Goal: Information Seeking & Learning: Learn about a topic

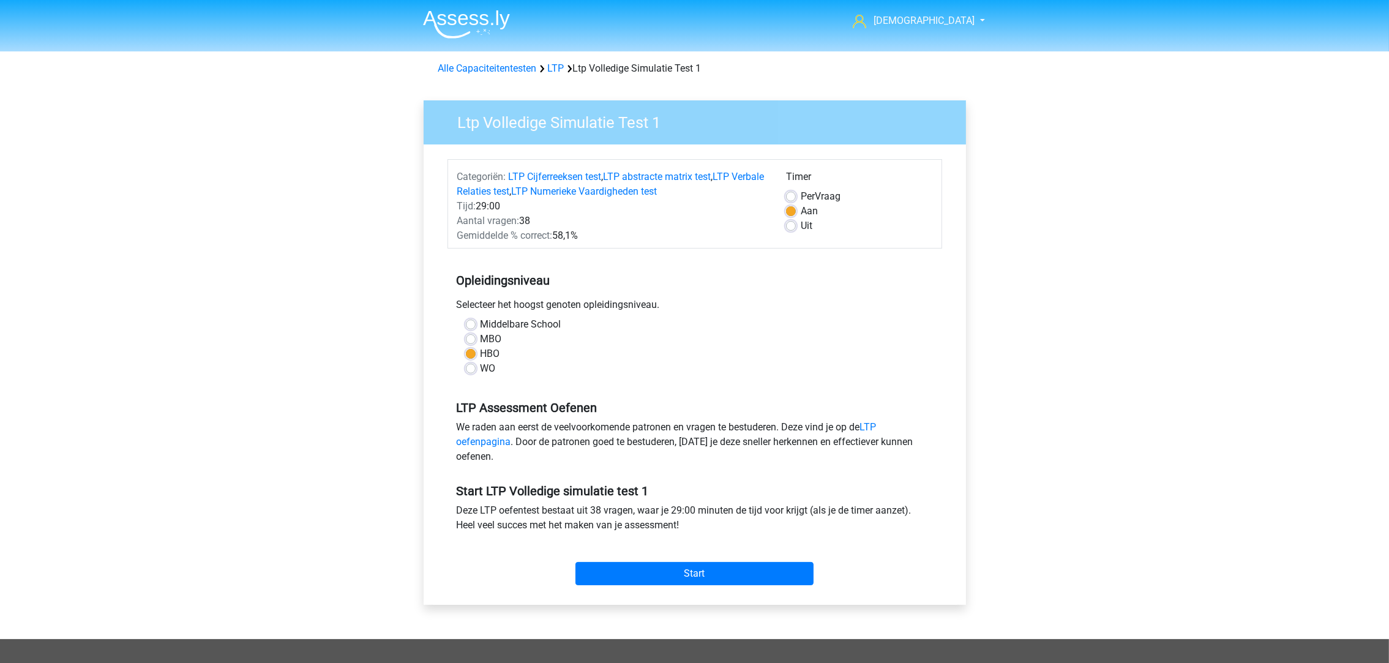
drag, startPoint x: 0, startPoint y: 0, endPoint x: 212, endPoint y: 341, distance: 401.7
click at [212, 341] on div "turkn turkancitak@gmail.com" at bounding box center [694, 481] width 1389 height 962
click at [677, 573] on input "Start" at bounding box center [694, 573] width 238 height 23
click at [487, 65] on link "Alle Capaciteitentesten" at bounding box center [487, 68] width 99 height 12
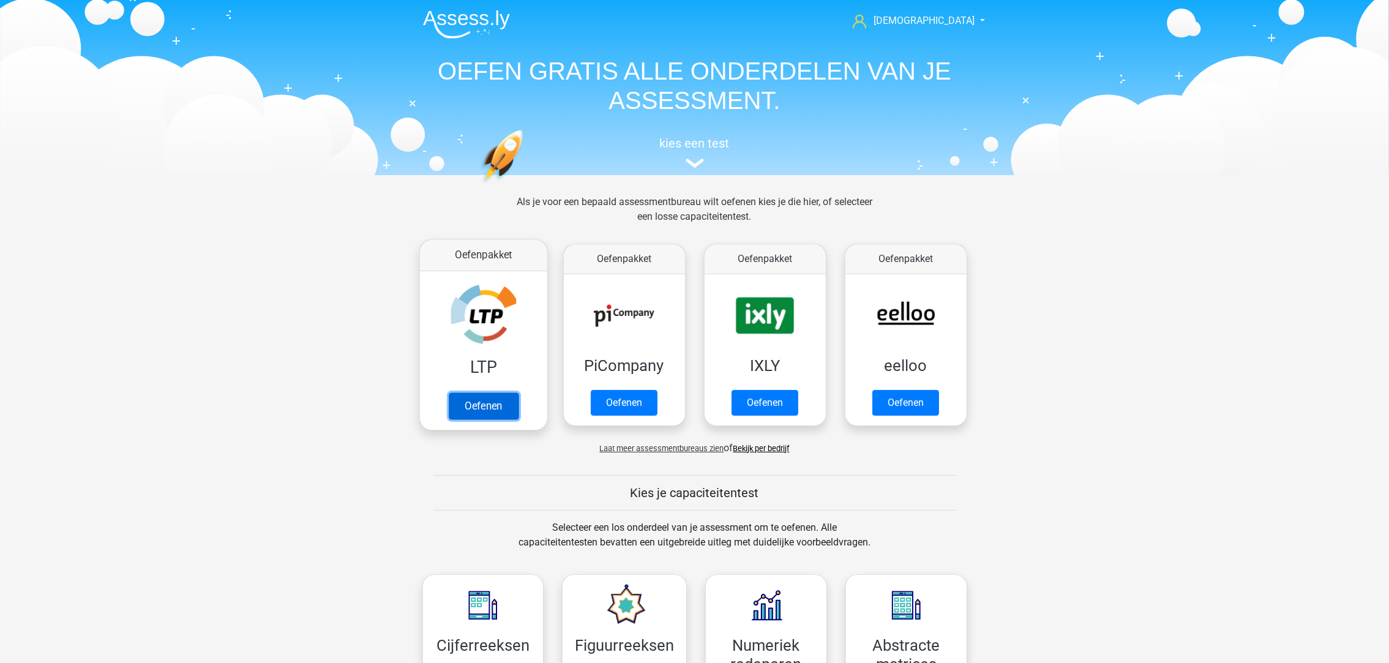
click at [468, 419] on link "Oefenen" at bounding box center [483, 405] width 70 height 27
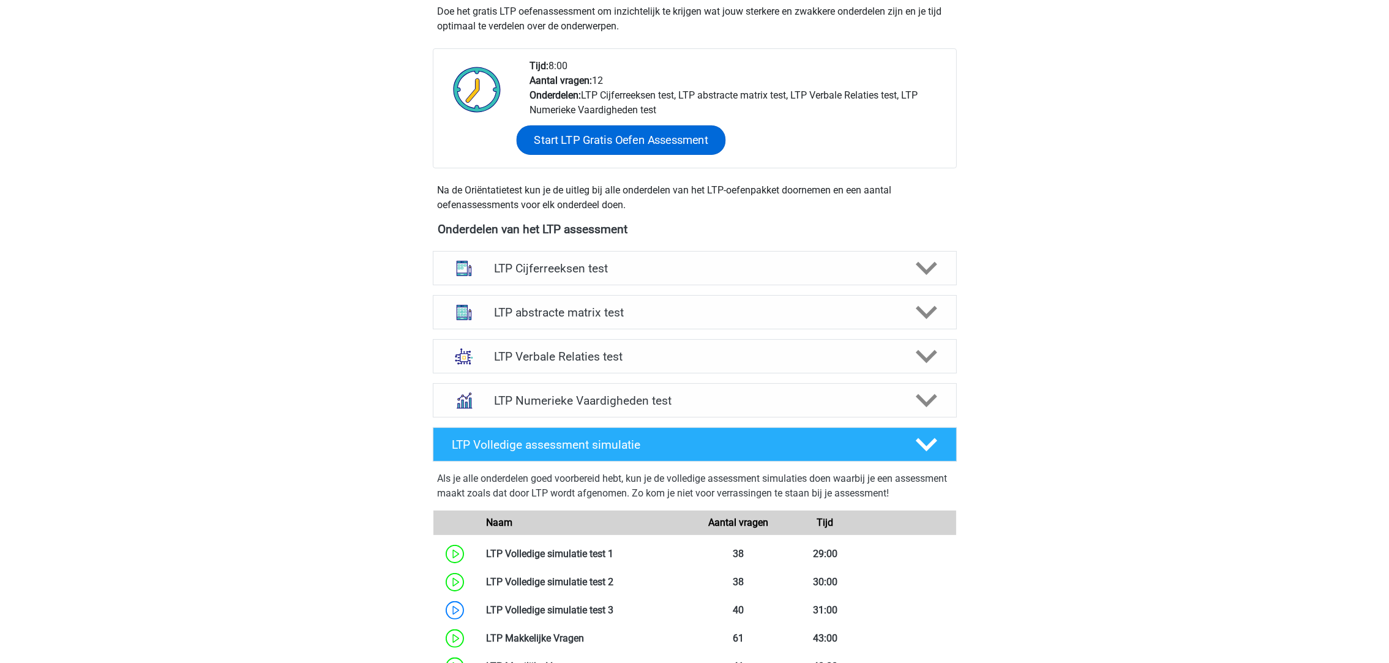
scroll to position [275, 0]
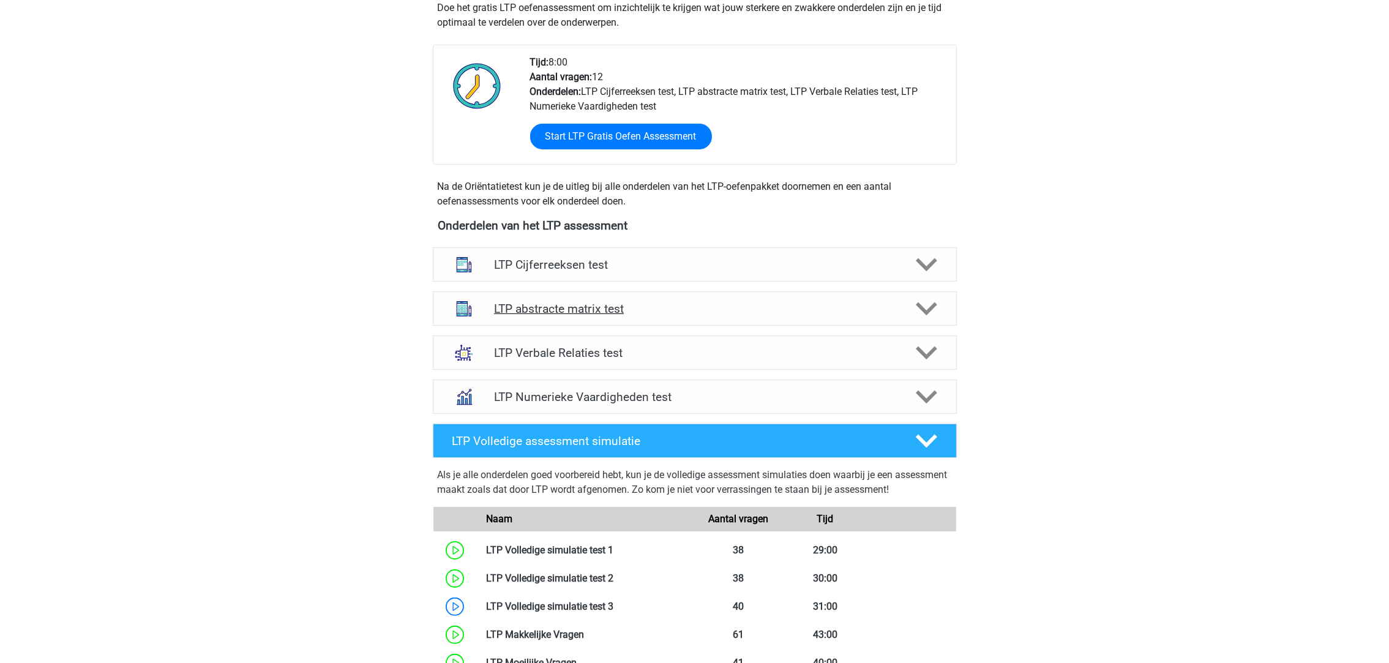
click at [585, 313] on h4 "LTP abstracte matrix test" at bounding box center [694, 309] width 401 height 14
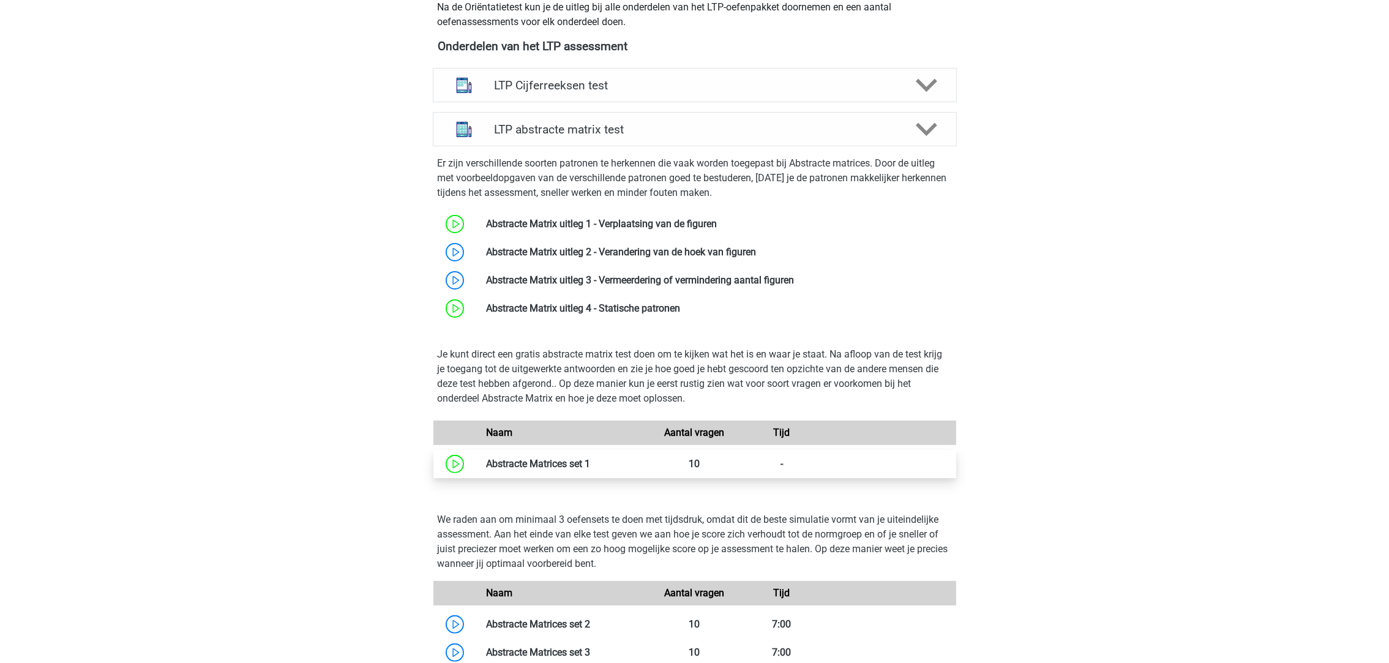
scroll to position [459, 0]
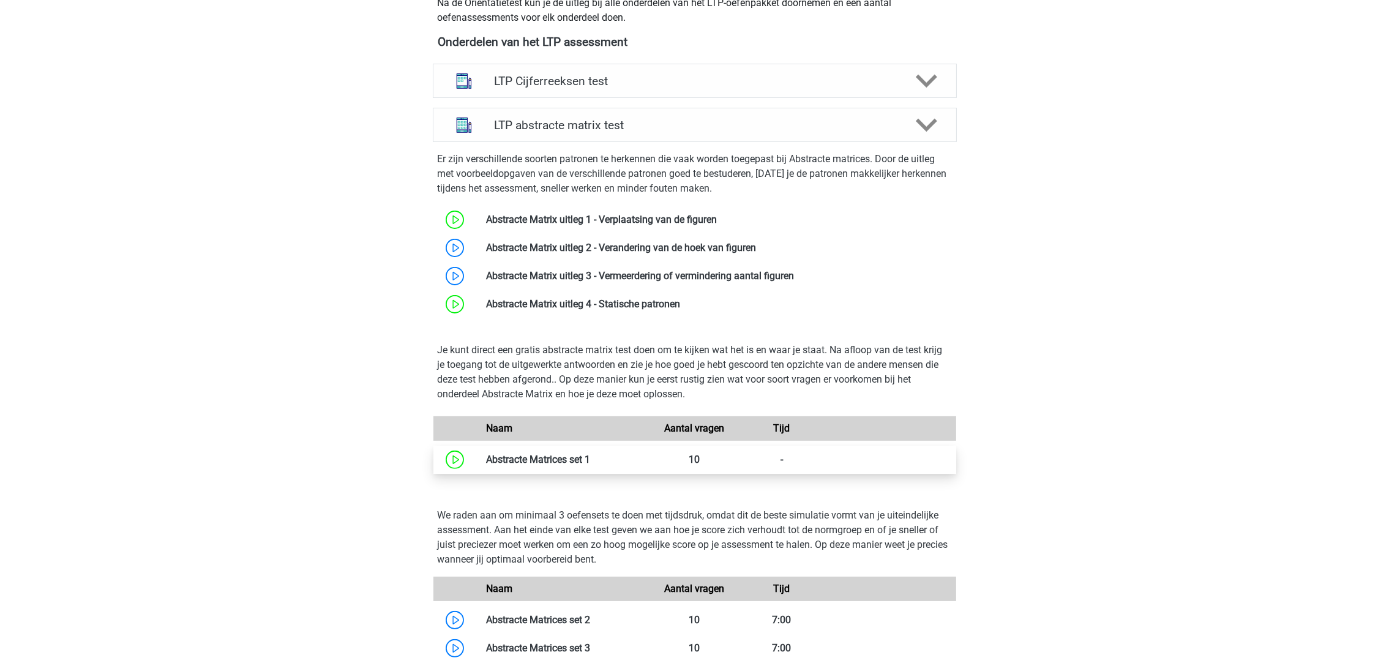
click at [590, 460] on link at bounding box center [590, 460] width 0 height 12
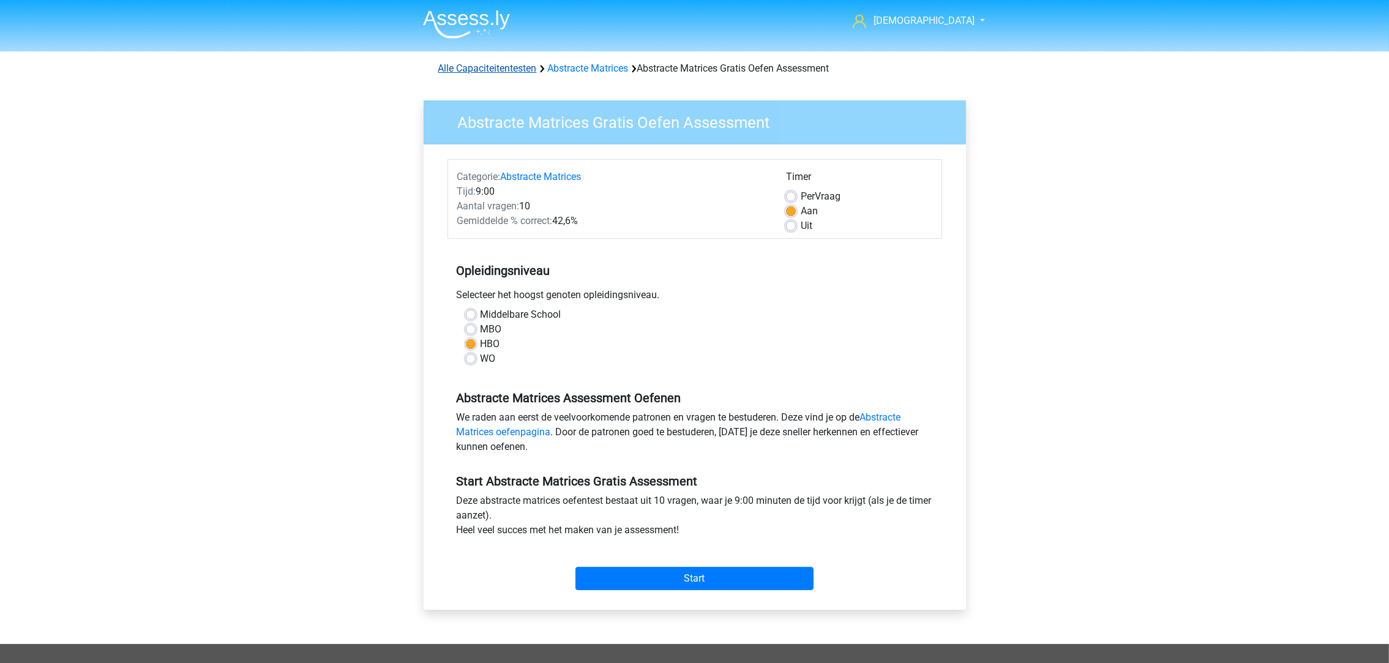
click at [502, 69] on link "Alle Capaciteitentesten" at bounding box center [487, 68] width 99 height 12
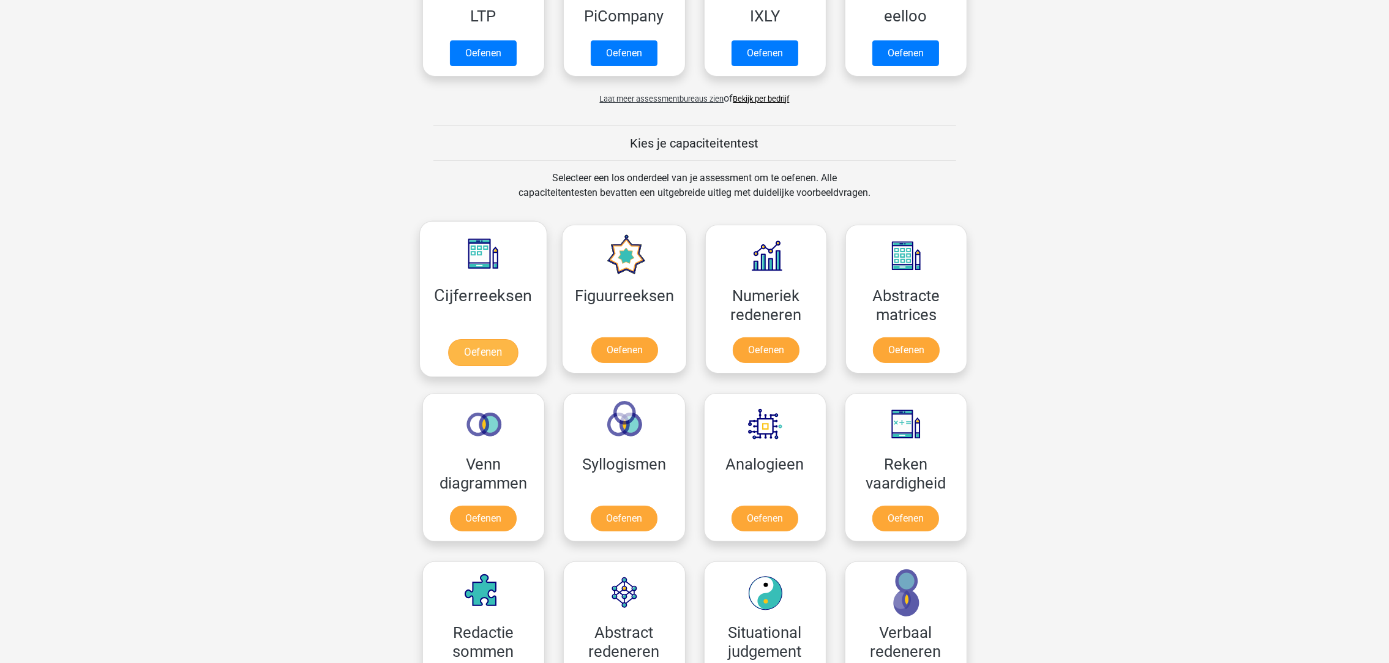
scroll to position [61, 0]
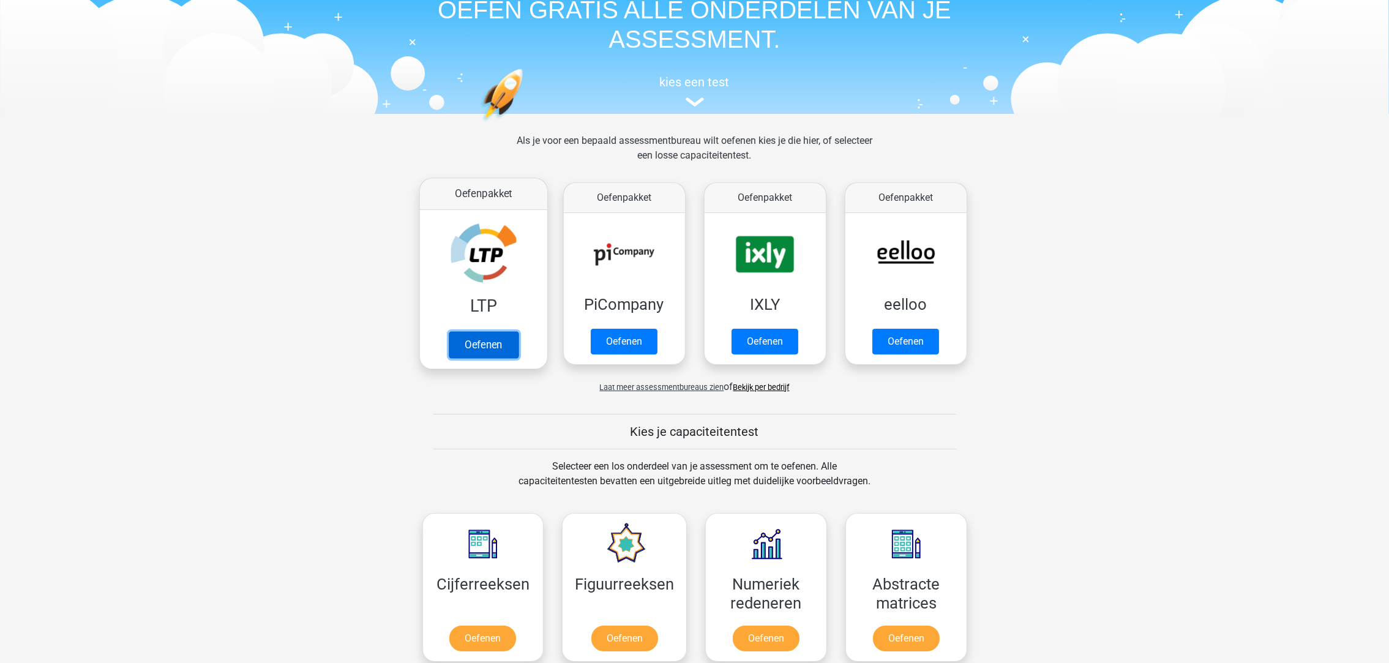
click at [483, 343] on link "Oefenen" at bounding box center [483, 344] width 70 height 27
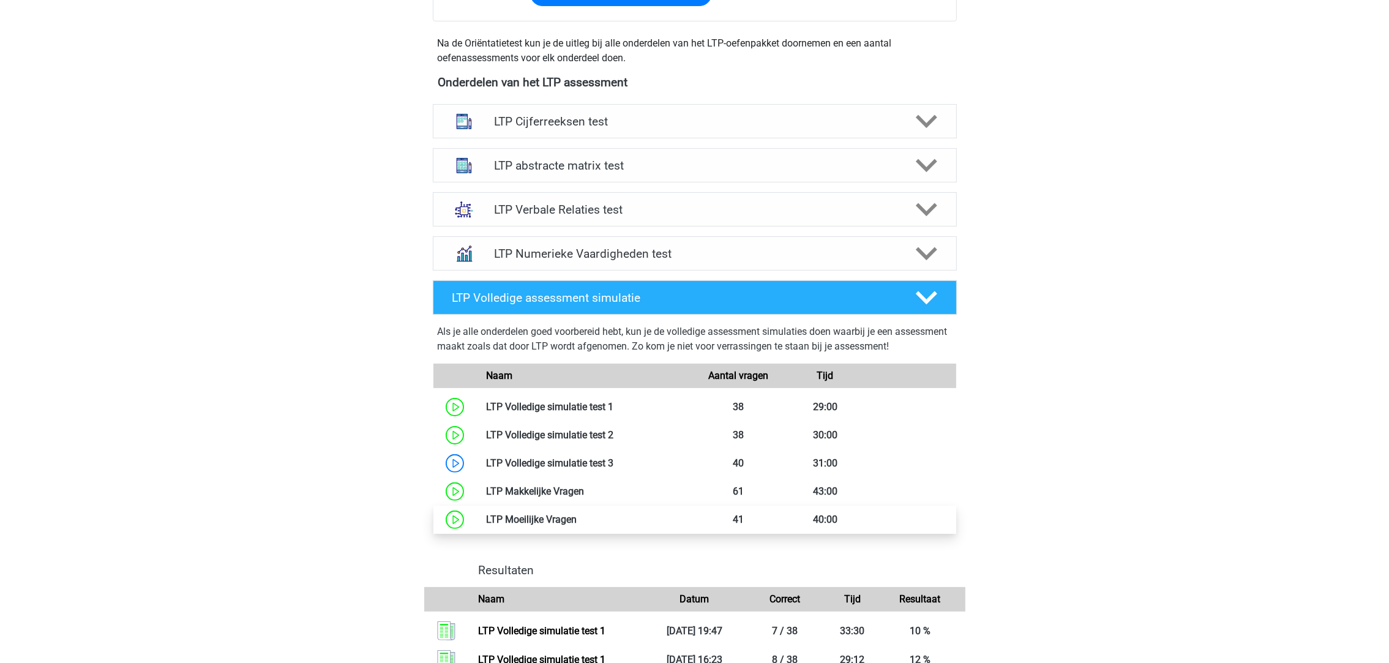
scroll to position [367, 0]
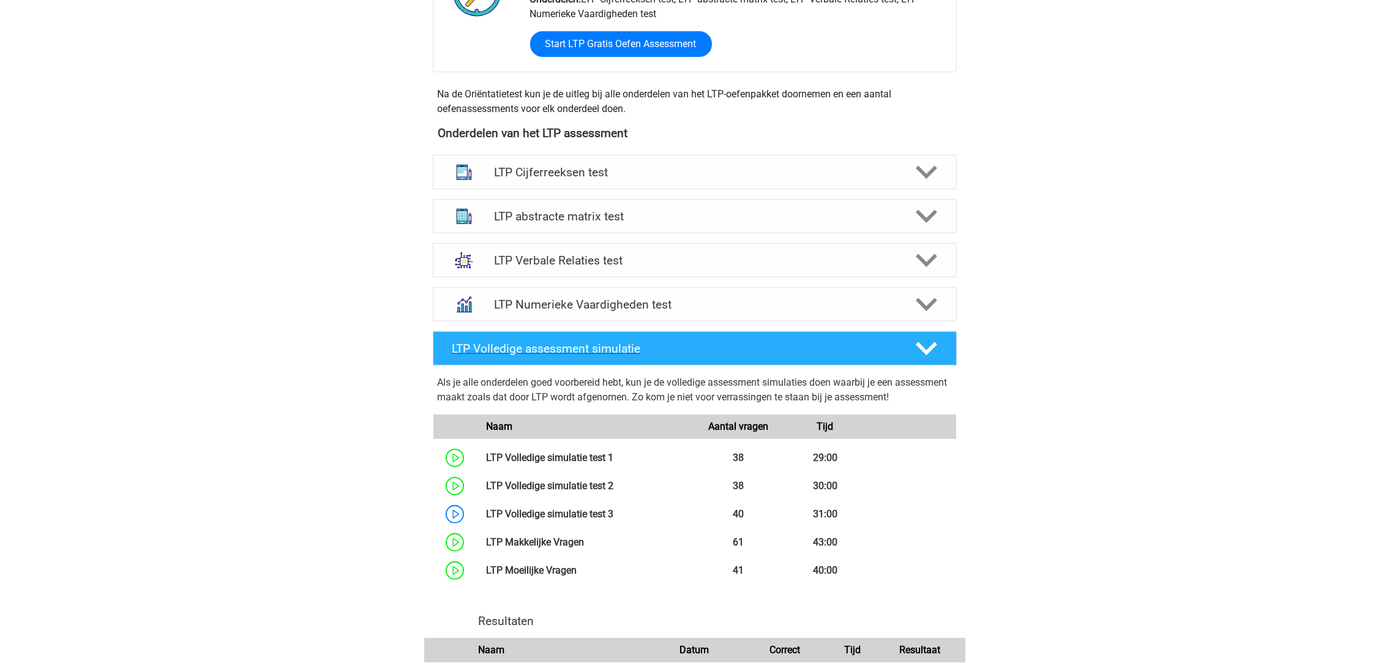
click at [920, 341] on icon at bounding box center [926, 348] width 21 height 21
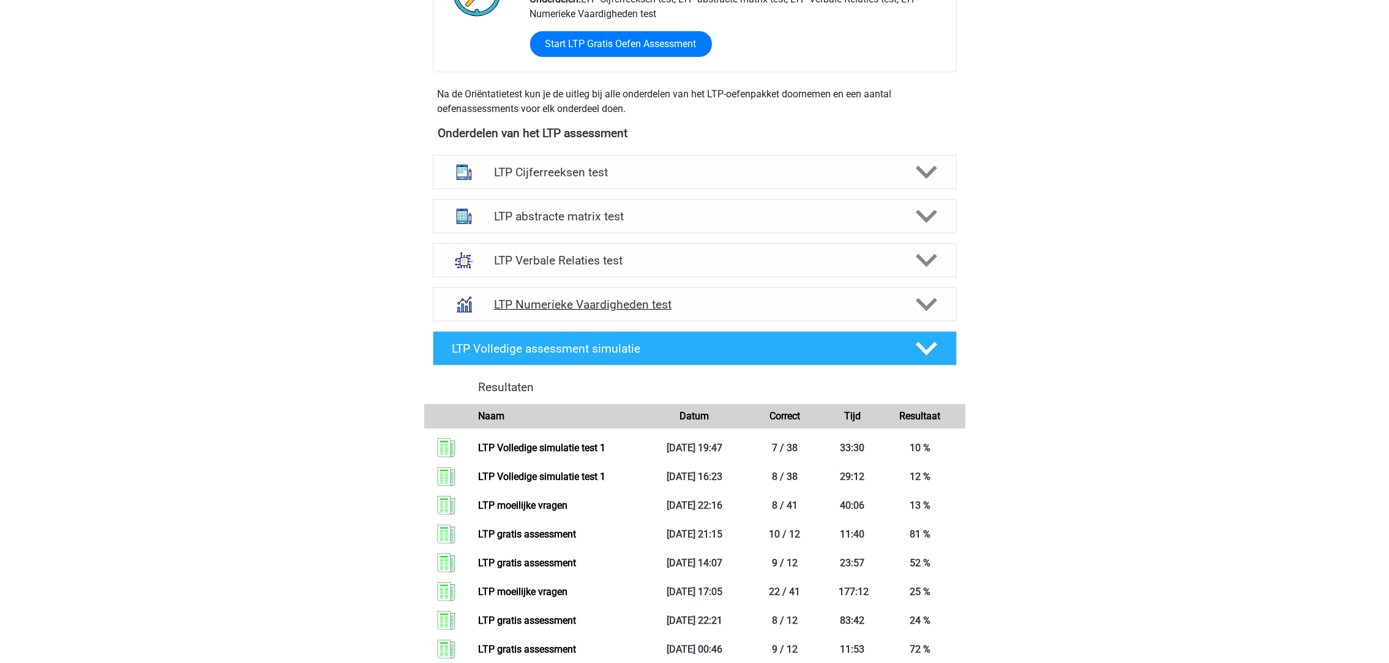
click at [923, 309] on icon at bounding box center [926, 304] width 21 height 21
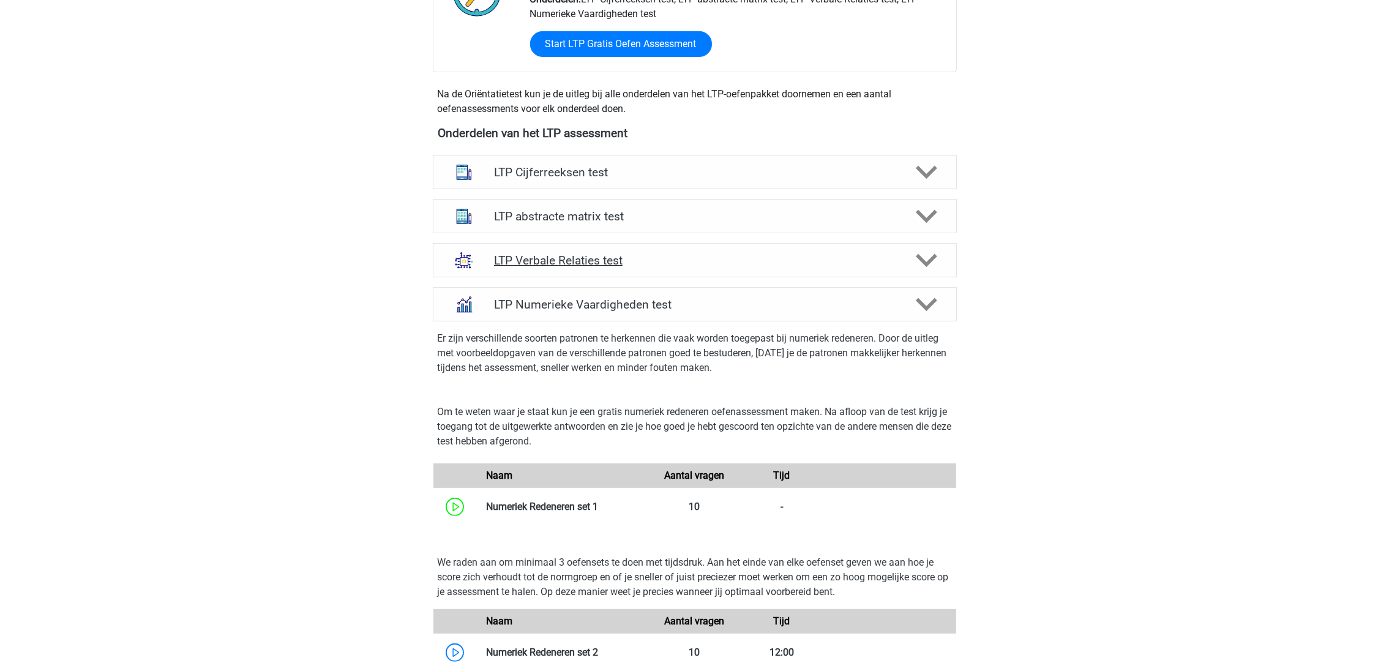
click at [921, 253] on icon at bounding box center [926, 260] width 21 height 21
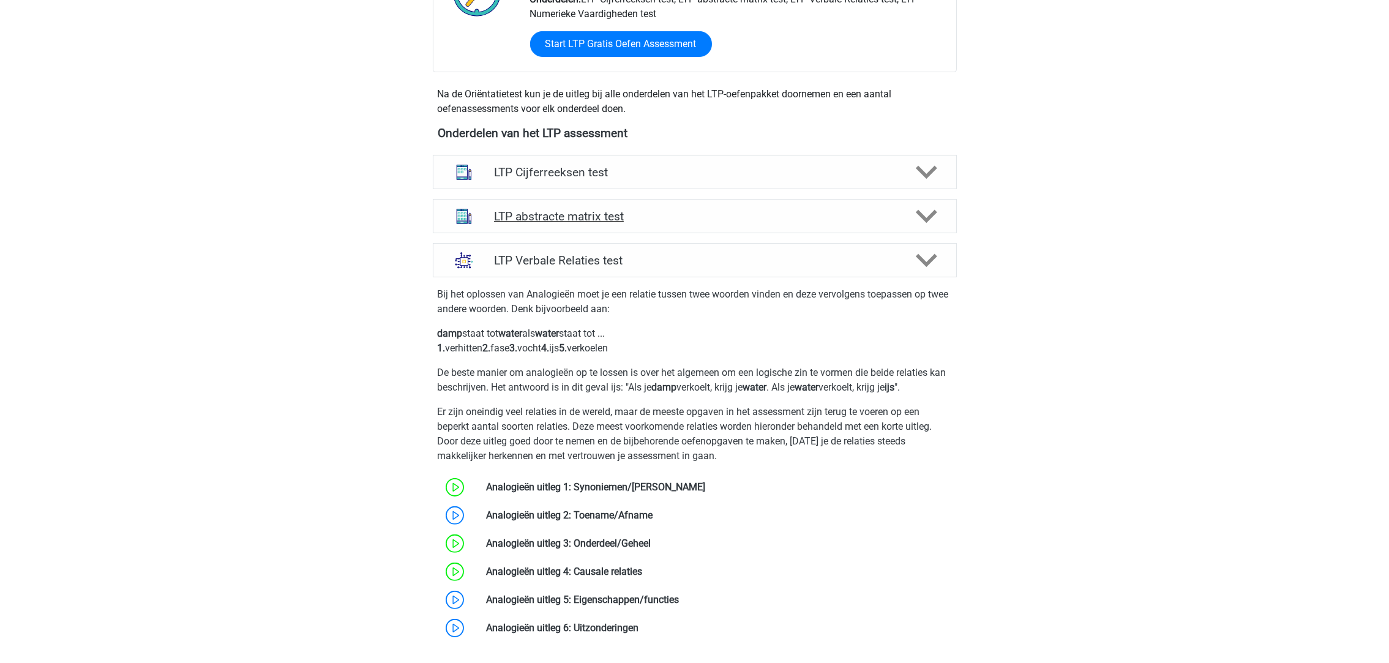
click at [932, 207] on icon at bounding box center [926, 216] width 21 height 21
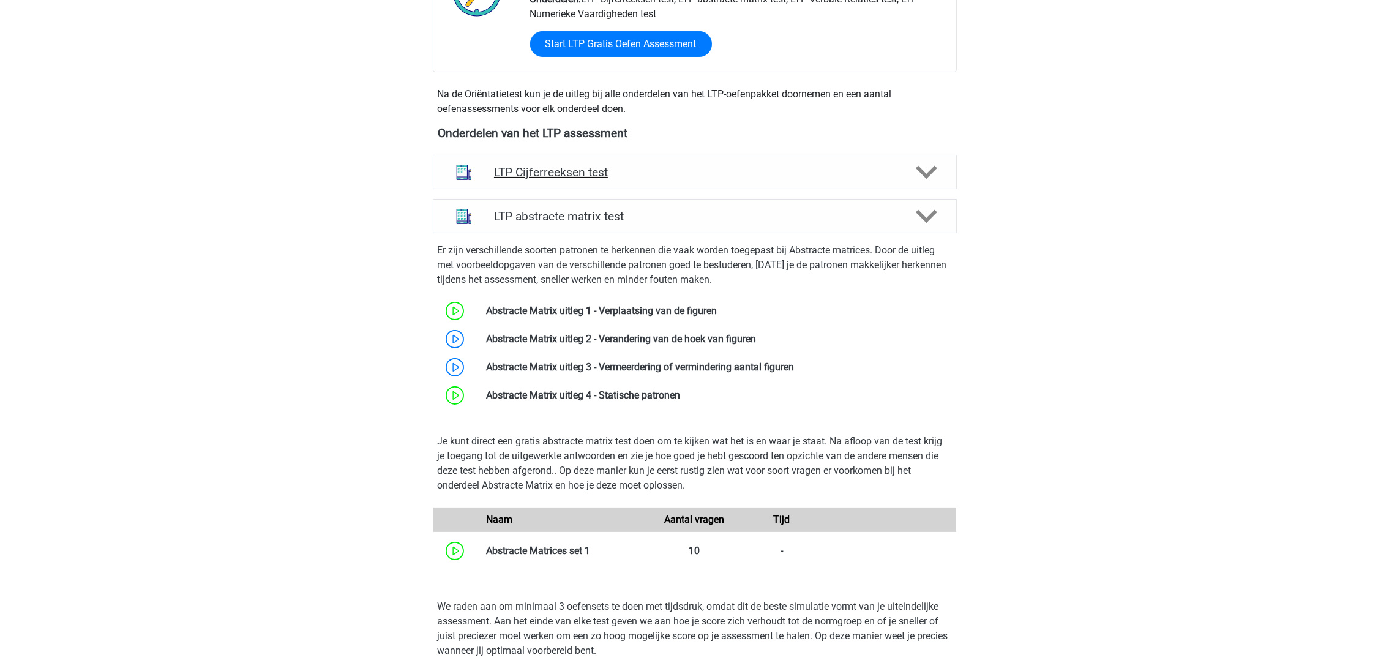
click at [921, 167] on icon at bounding box center [926, 172] width 21 height 21
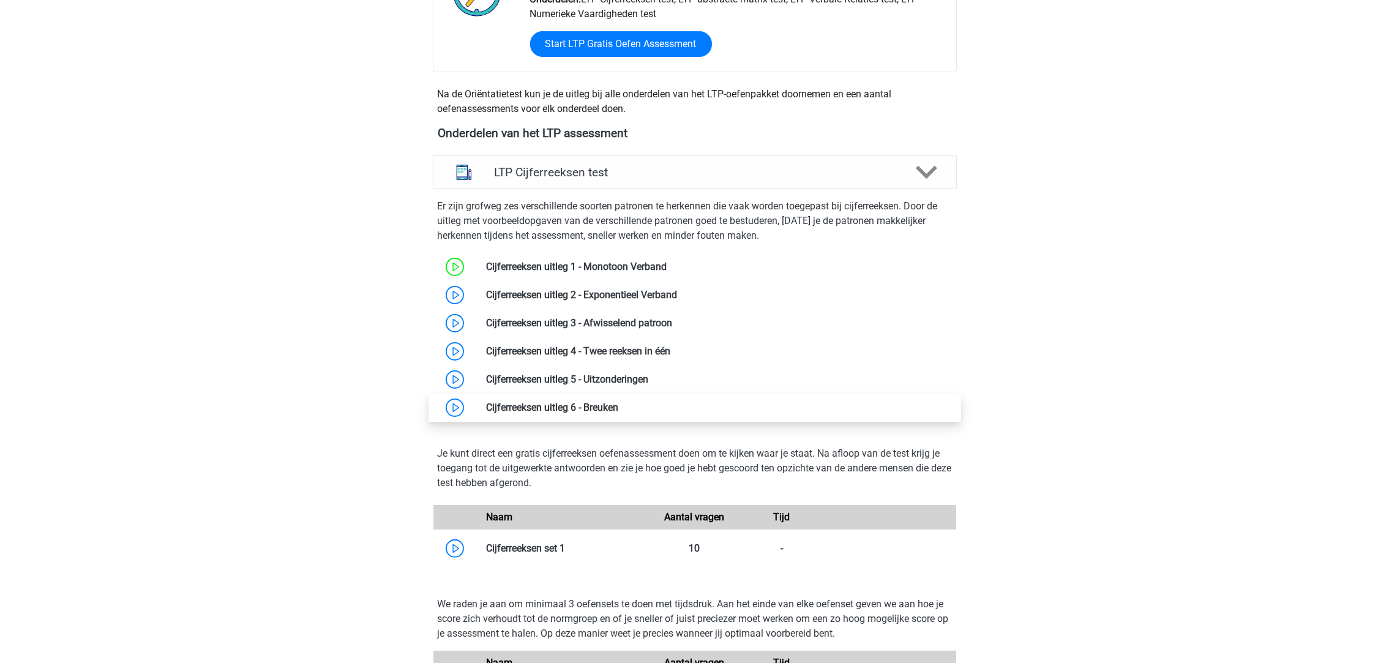
click at [618, 407] on link at bounding box center [618, 408] width 0 height 12
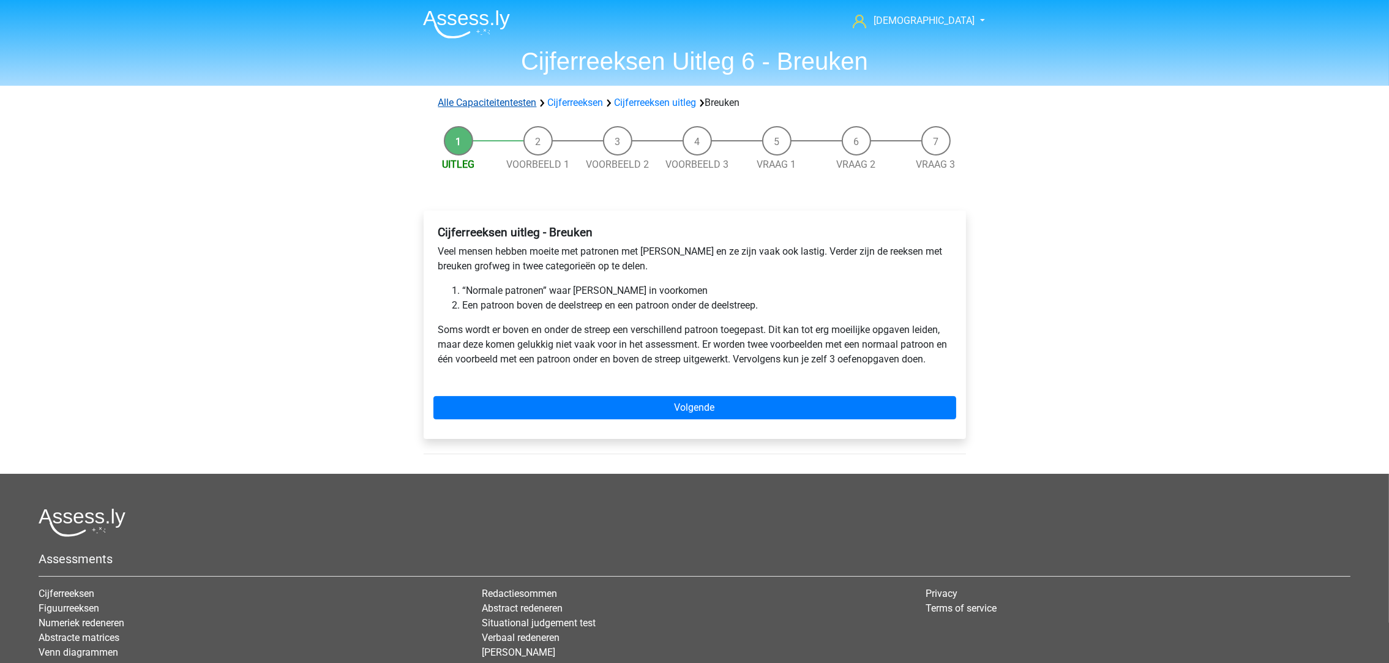
click at [501, 105] on link "Alle Capaciteitentesten" at bounding box center [487, 103] width 99 height 12
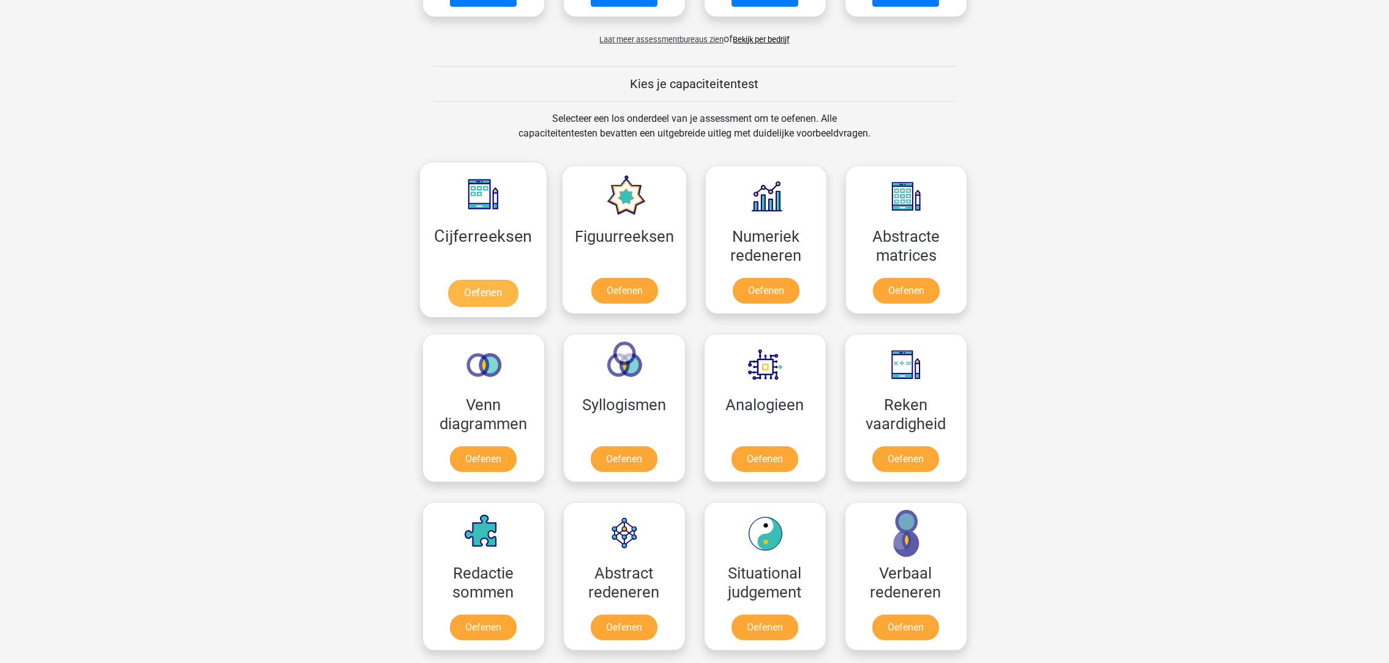
scroll to position [245, 0]
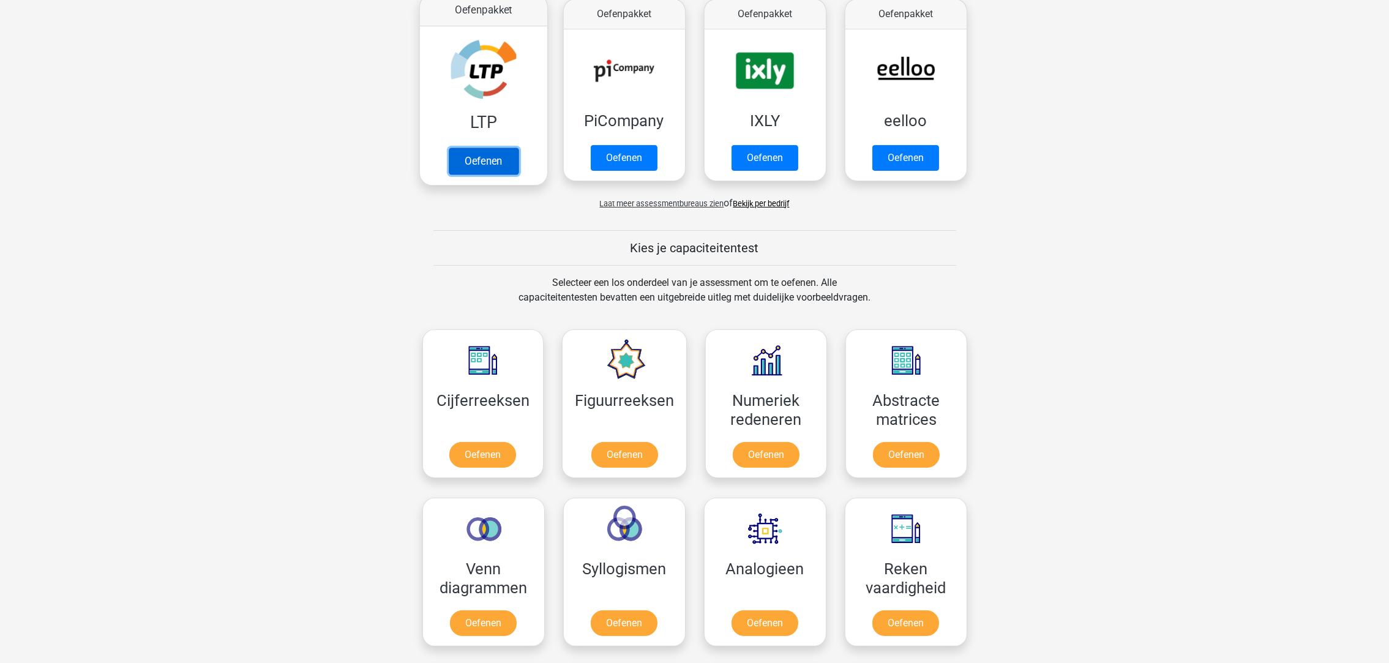
click at [479, 168] on link "Oefenen" at bounding box center [483, 161] width 70 height 27
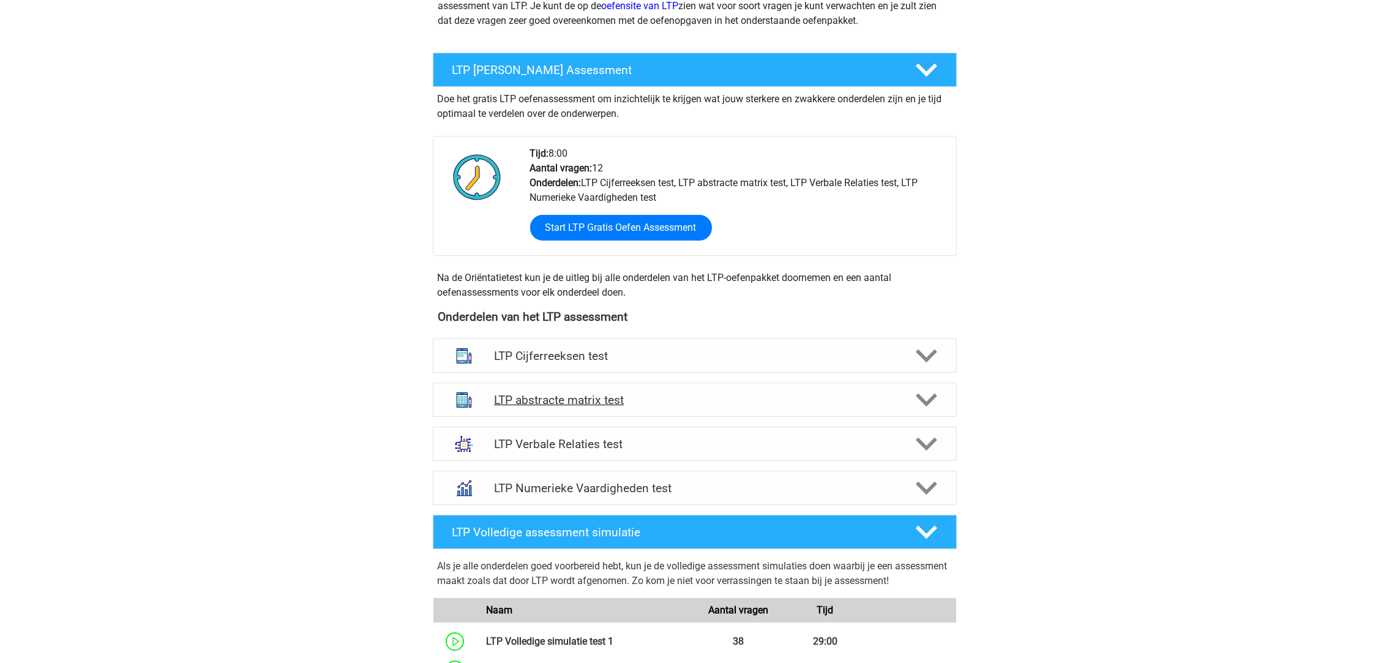
scroll to position [275, 0]
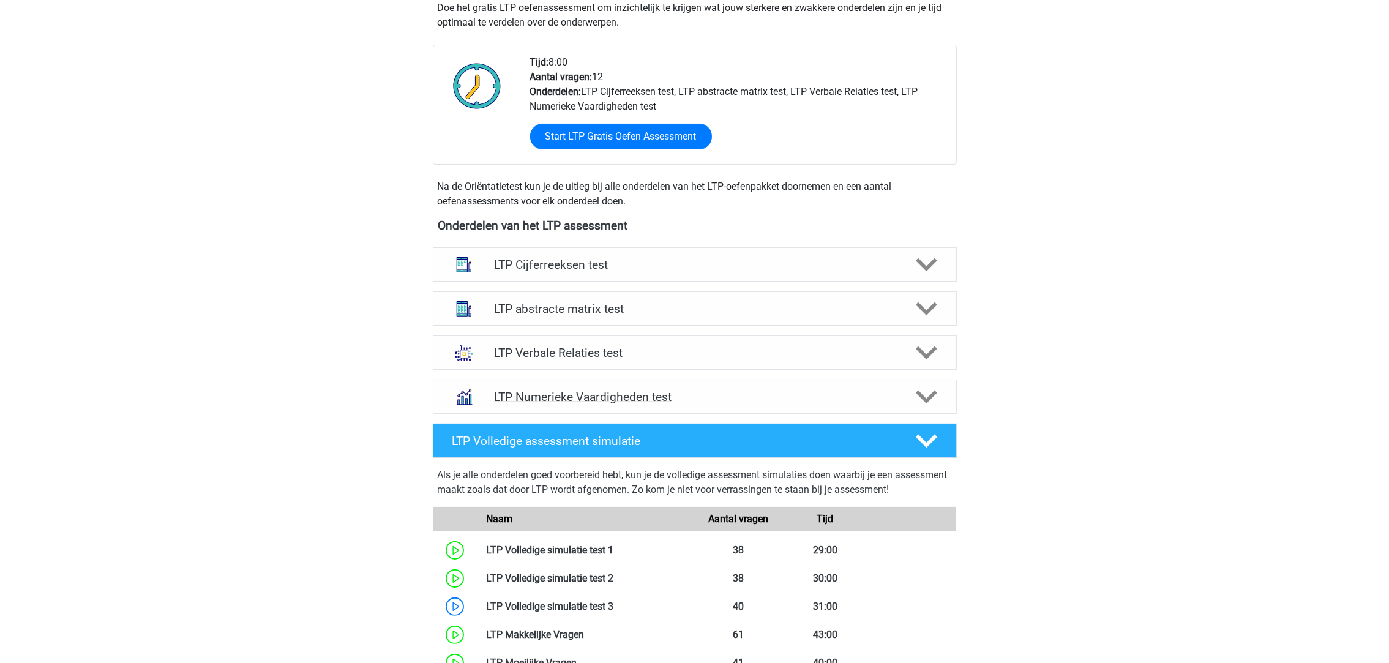
click at [909, 397] on div at bounding box center [925, 396] width 42 height 21
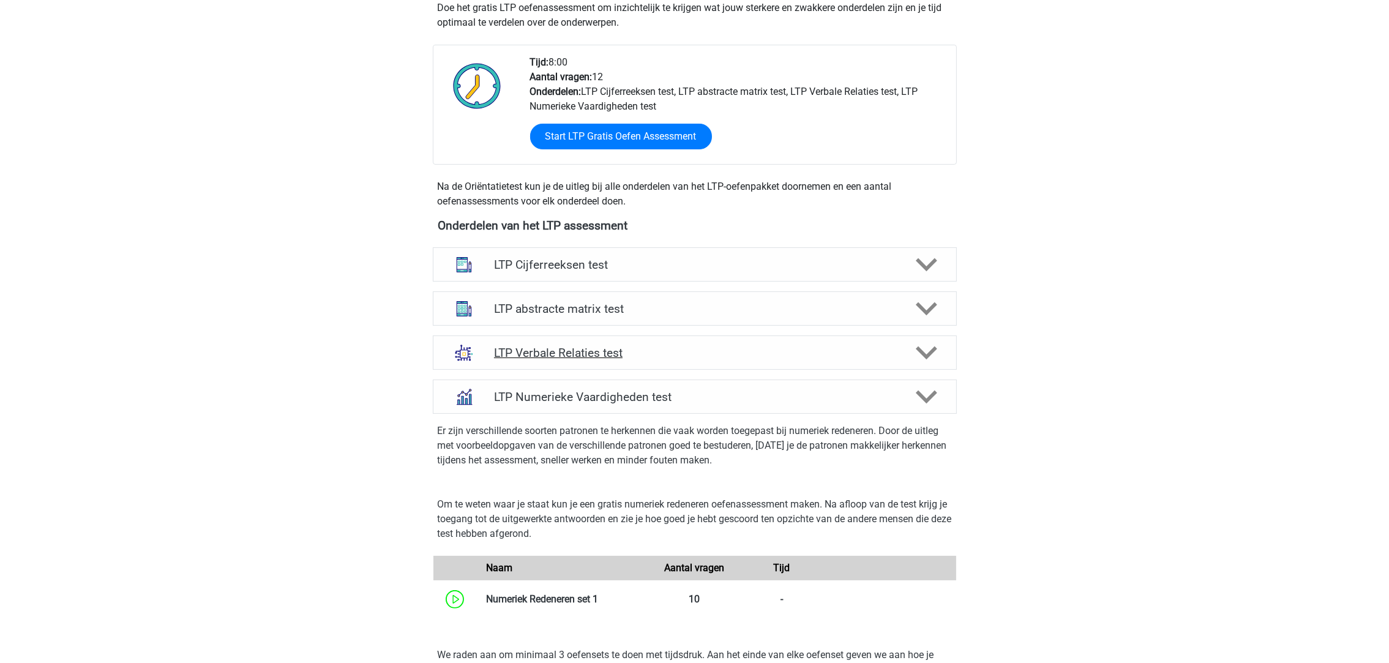
click at [932, 345] on icon at bounding box center [926, 352] width 21 height 21
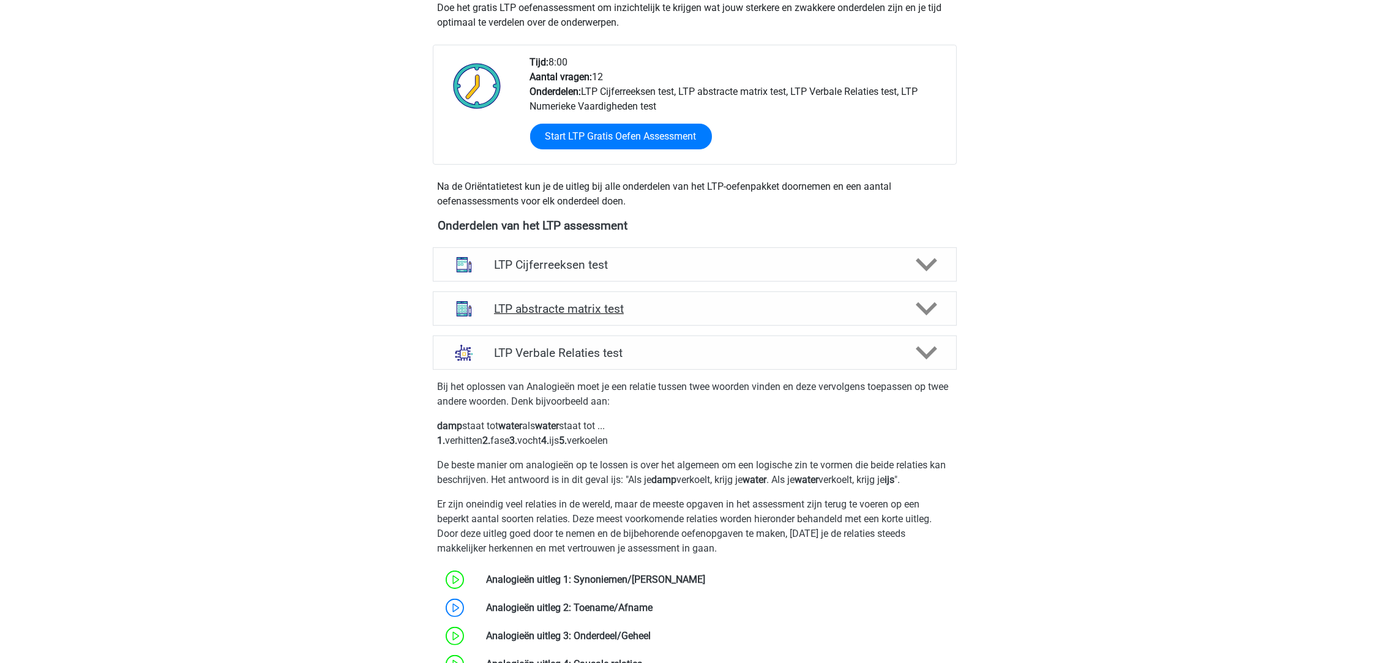
click at [921, 311] on icon at bounding box center [926, 308] width 21 height 21
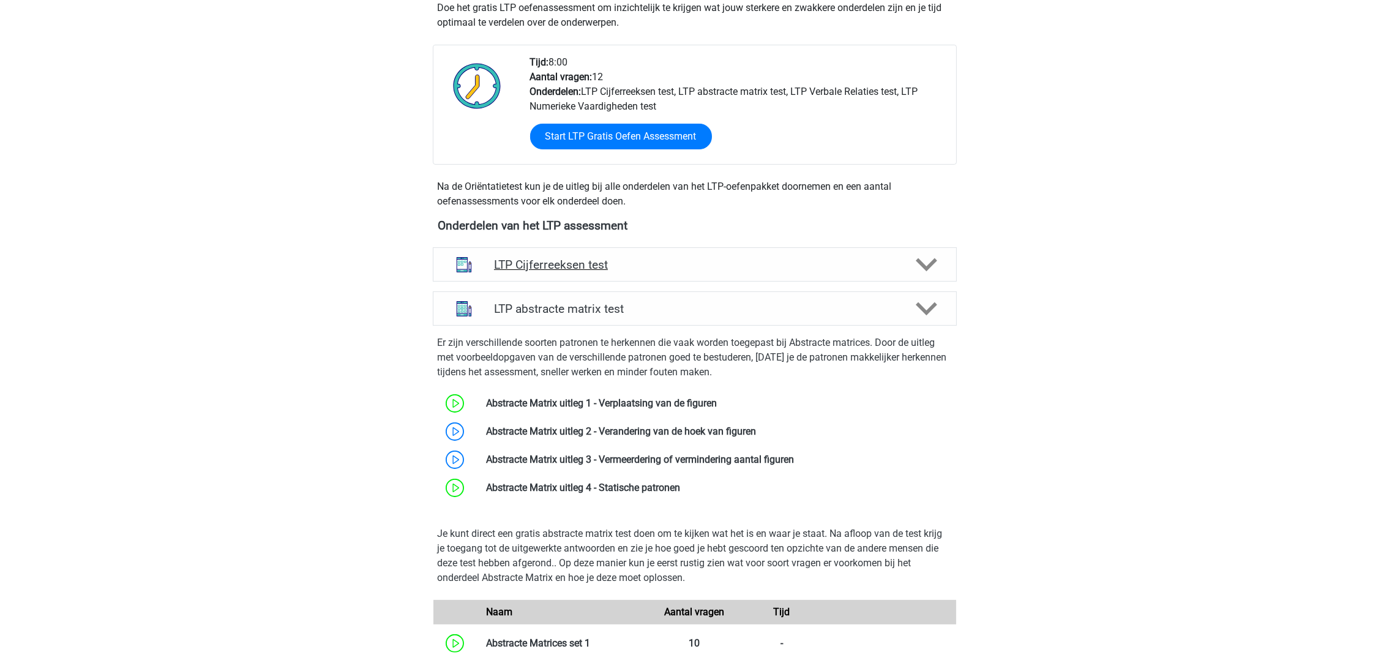
click at [924, 269] on icon at bounding box center [926, 264] width 21 height 21
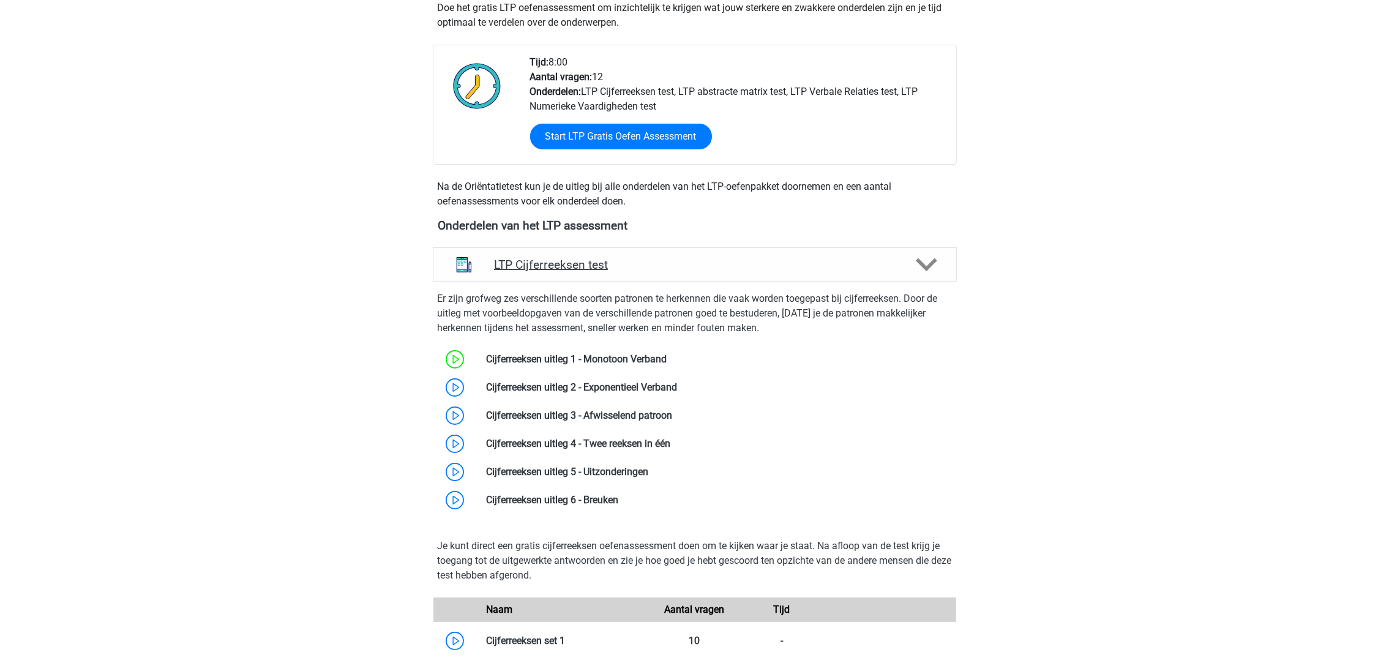
click at [923, 267] on polygon at bounding box center [926, 264] width 21 height 13
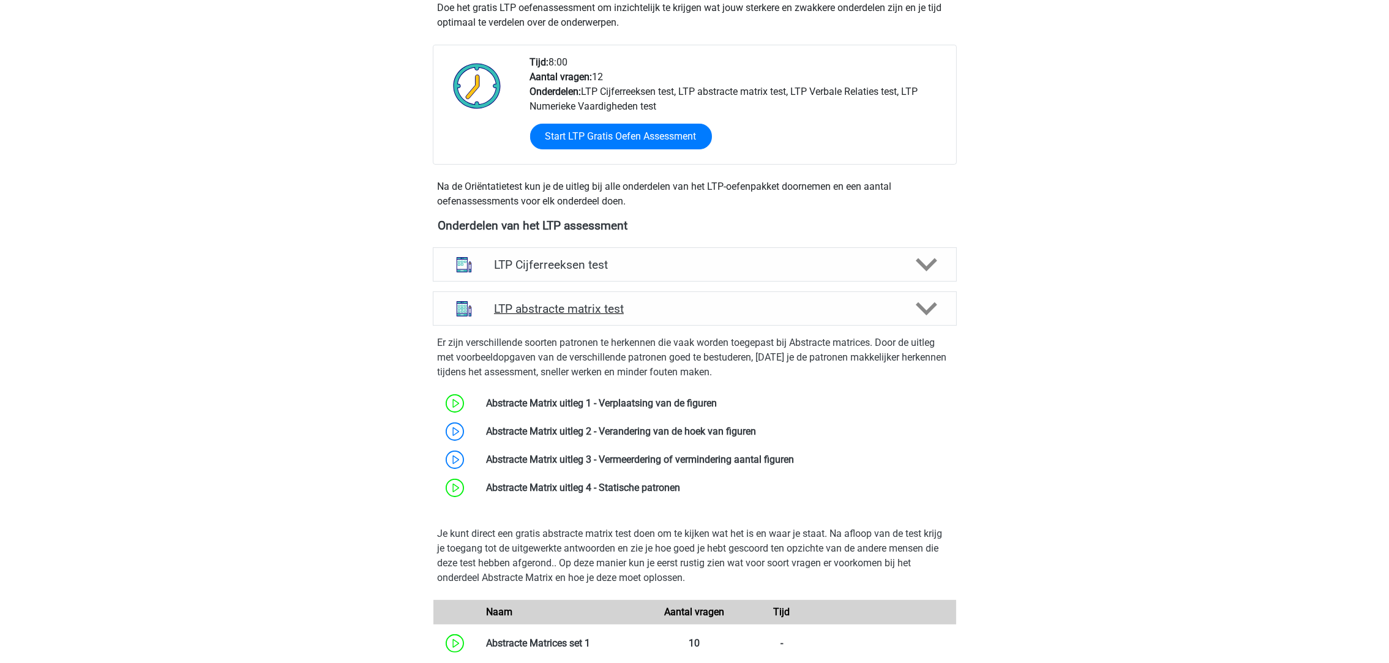
click at [931, 307] on polygon at bounding box center [926, 308] width 21 height 13
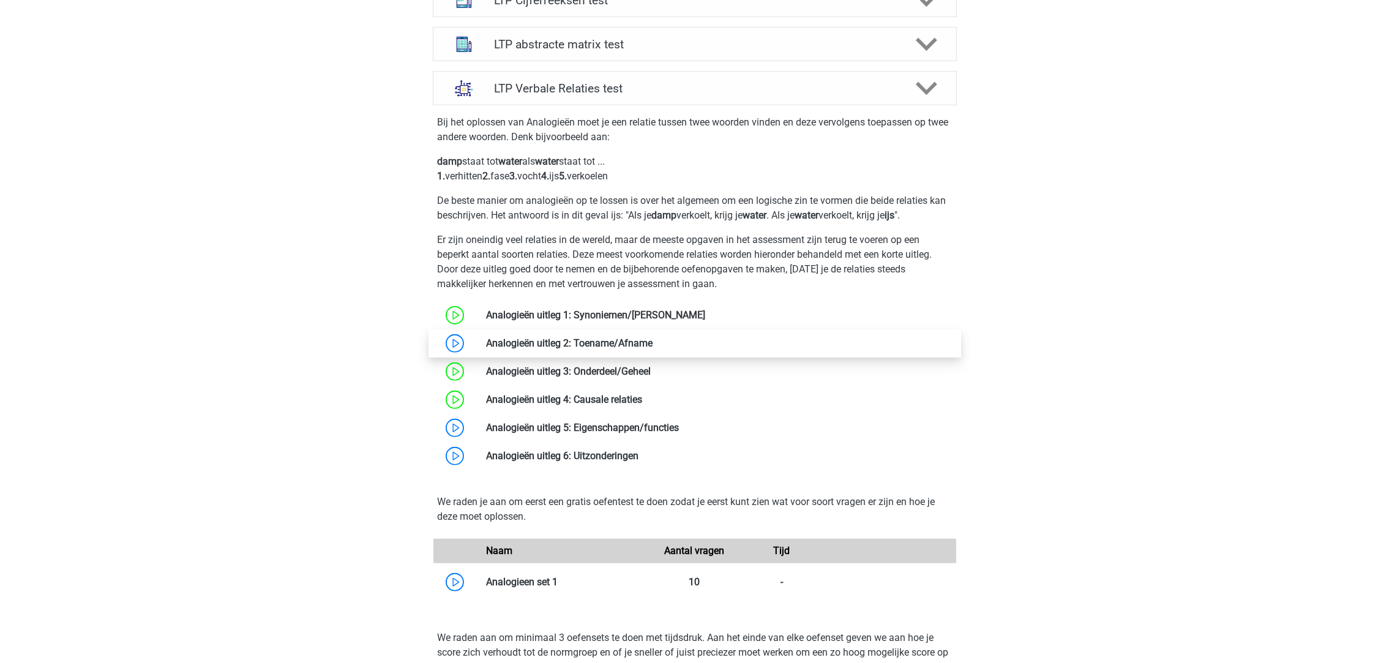
scroll to position [550, 0]
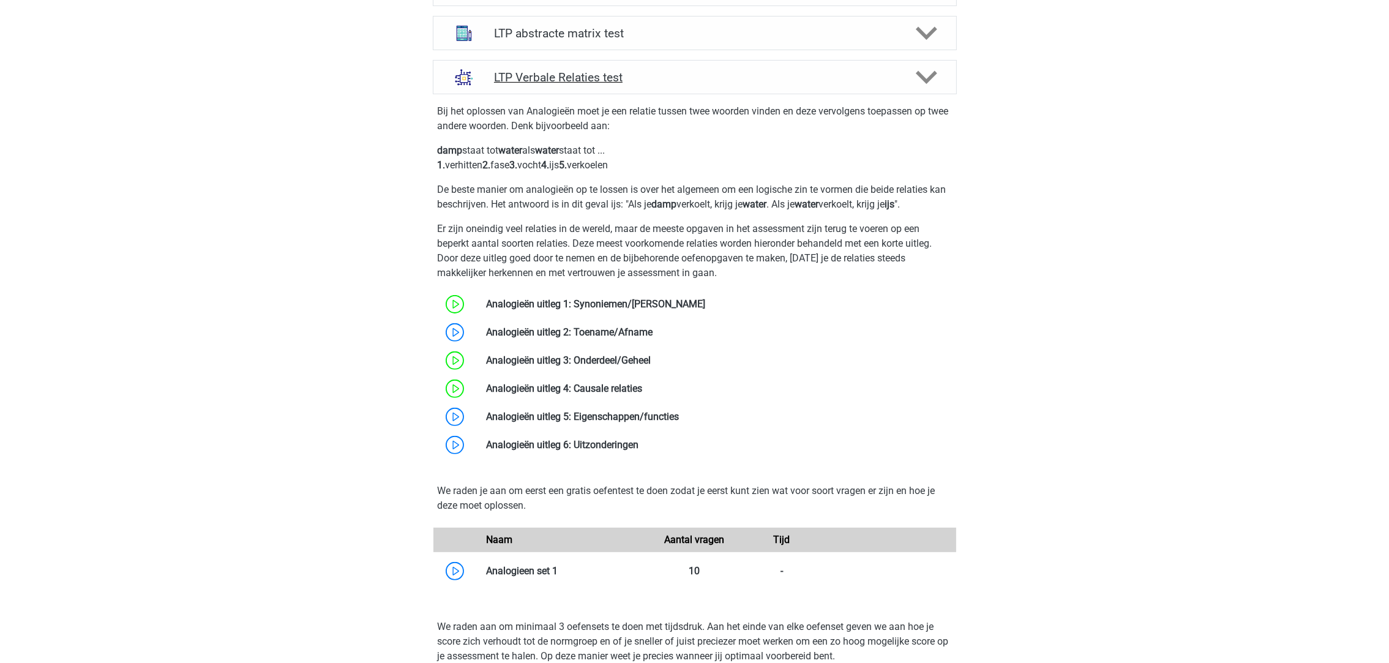
click at [923, 77] on polygon at bounding box center [926, 77] width 21 height 13
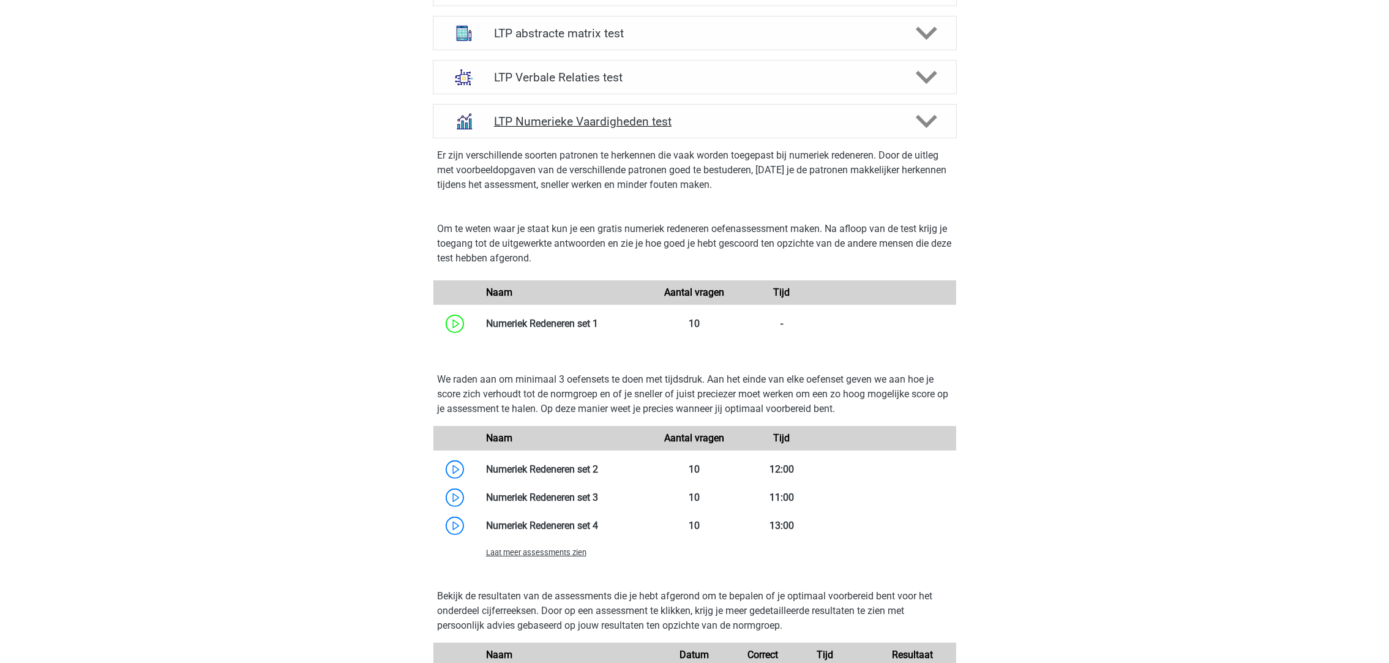
click at [930, 124] on icon at bounding box center [926, 121] width 21 height 21
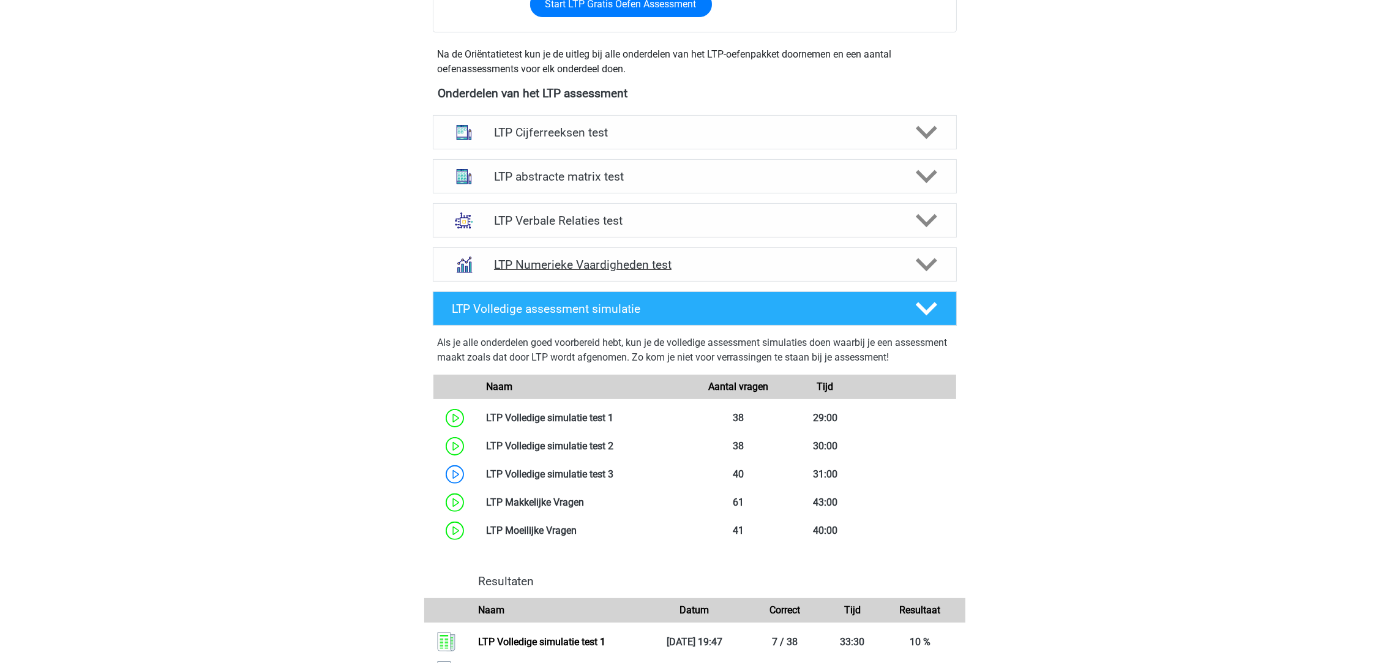
scroll to position [367, 0]
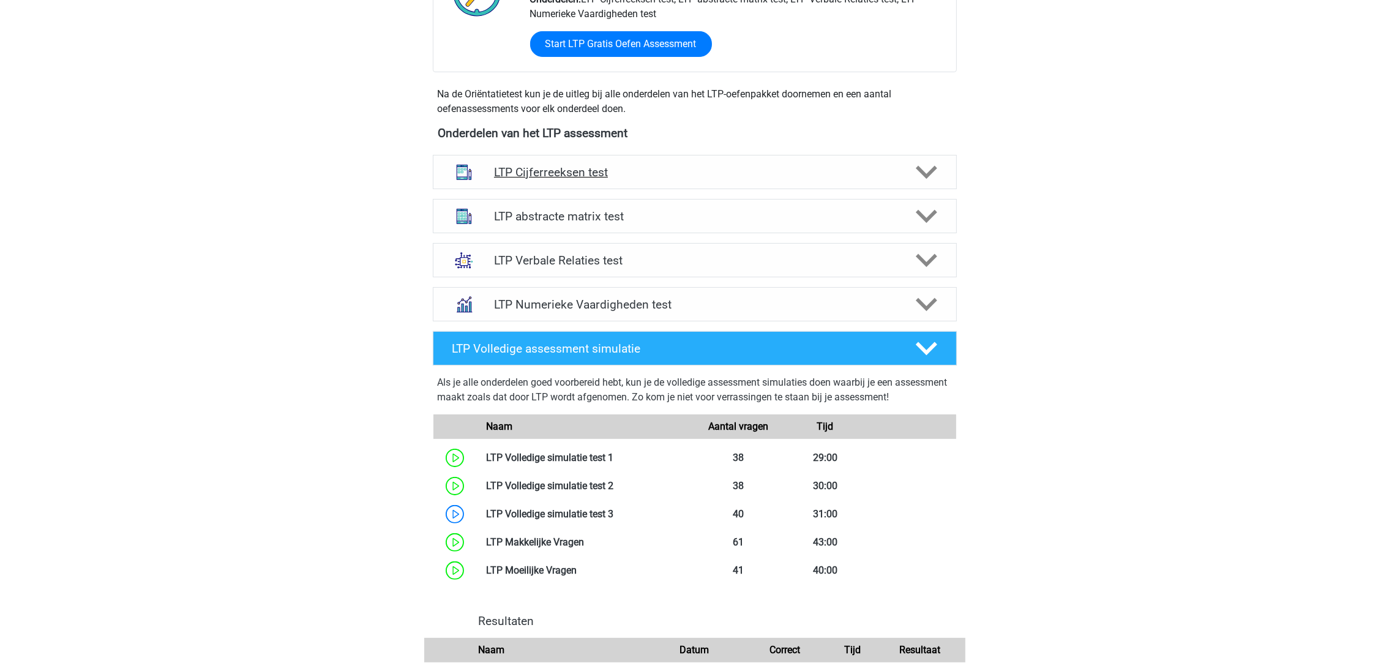
click at [927, 166] on icon at bounding box center [926, 172] width 21 height 21
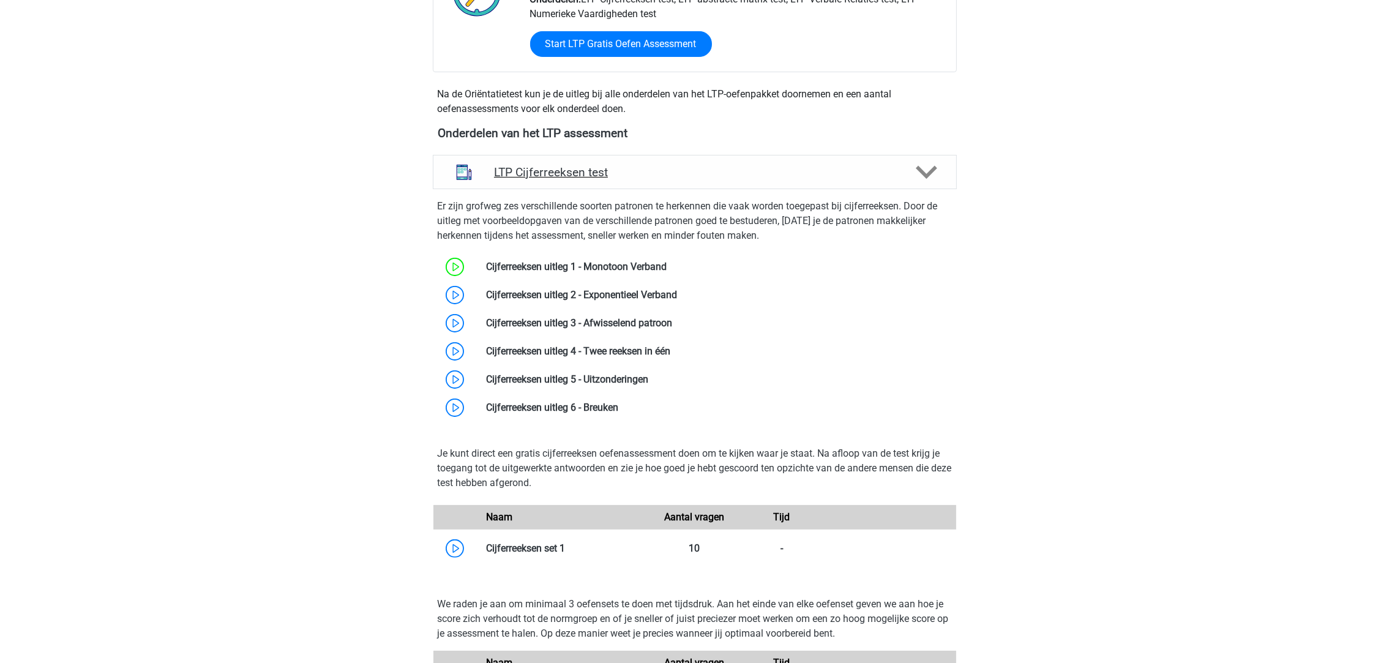
click at [926, 168] on icon at bounding box center [926, 172] width 21 height 21
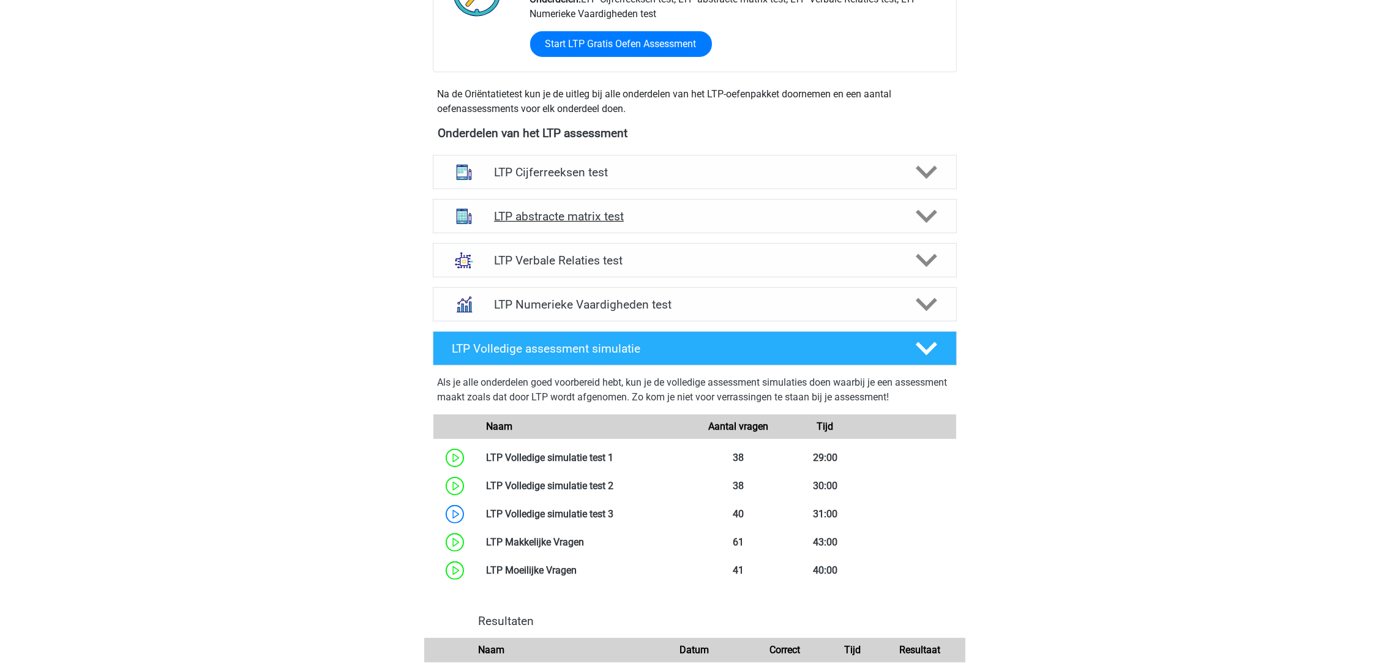
click at [935, 214] on icon at bounding box center [926, 216] width 21 height 21
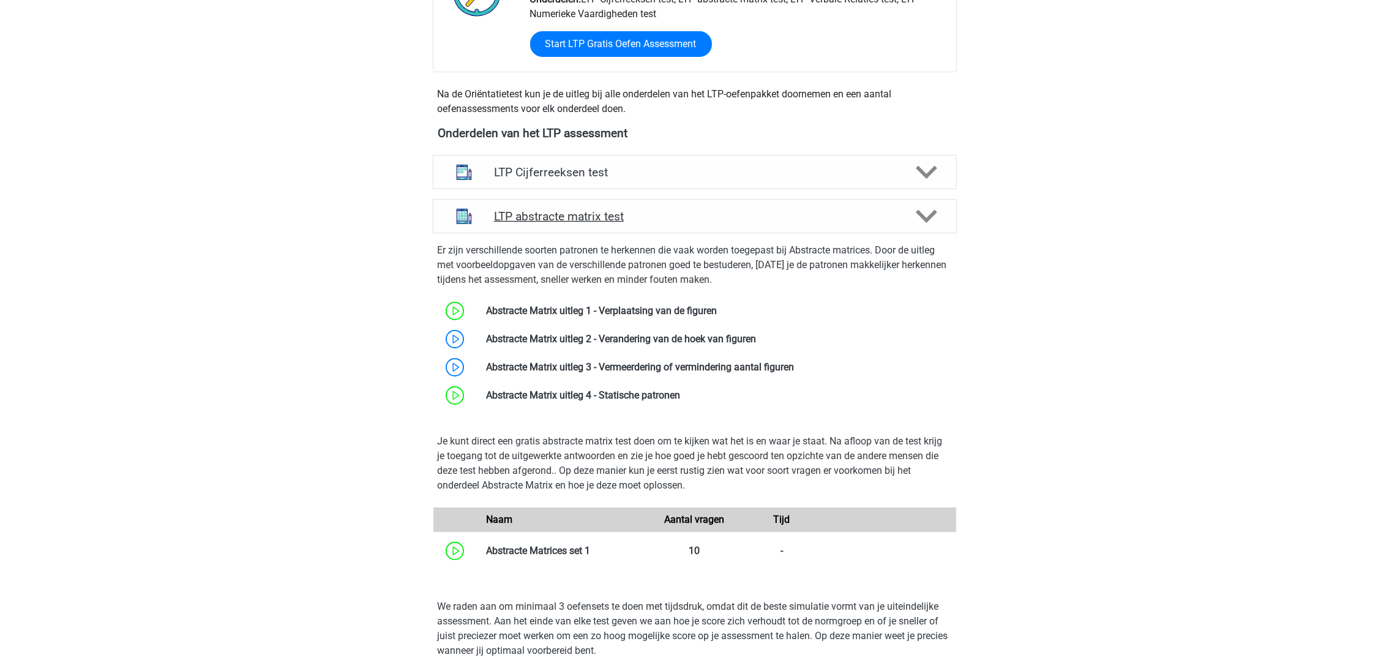
click at [935, 214] on icon at bounding box center [926, 216] width 21 height 21
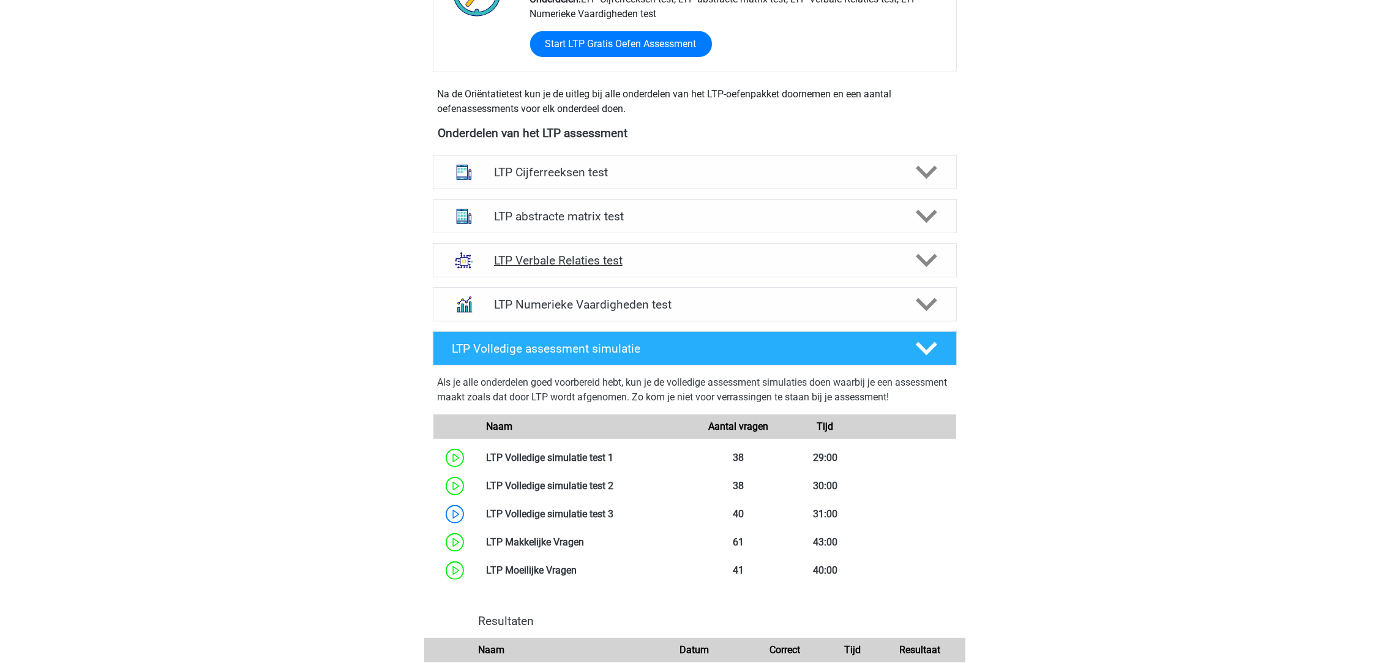
click at [924, 260] on icon at bounding box center [926, 260] width 21 height 21
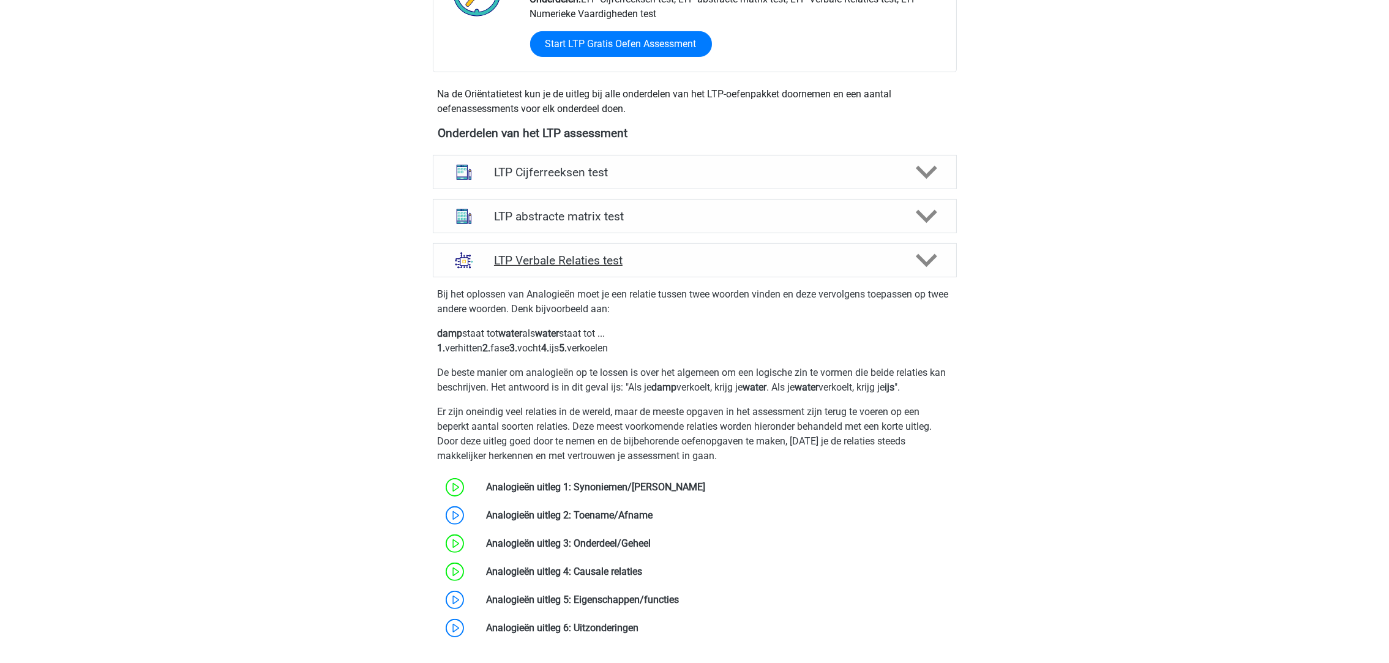
click at [924, 260] on icon at bounding box center [926, 260] width 21 height 21
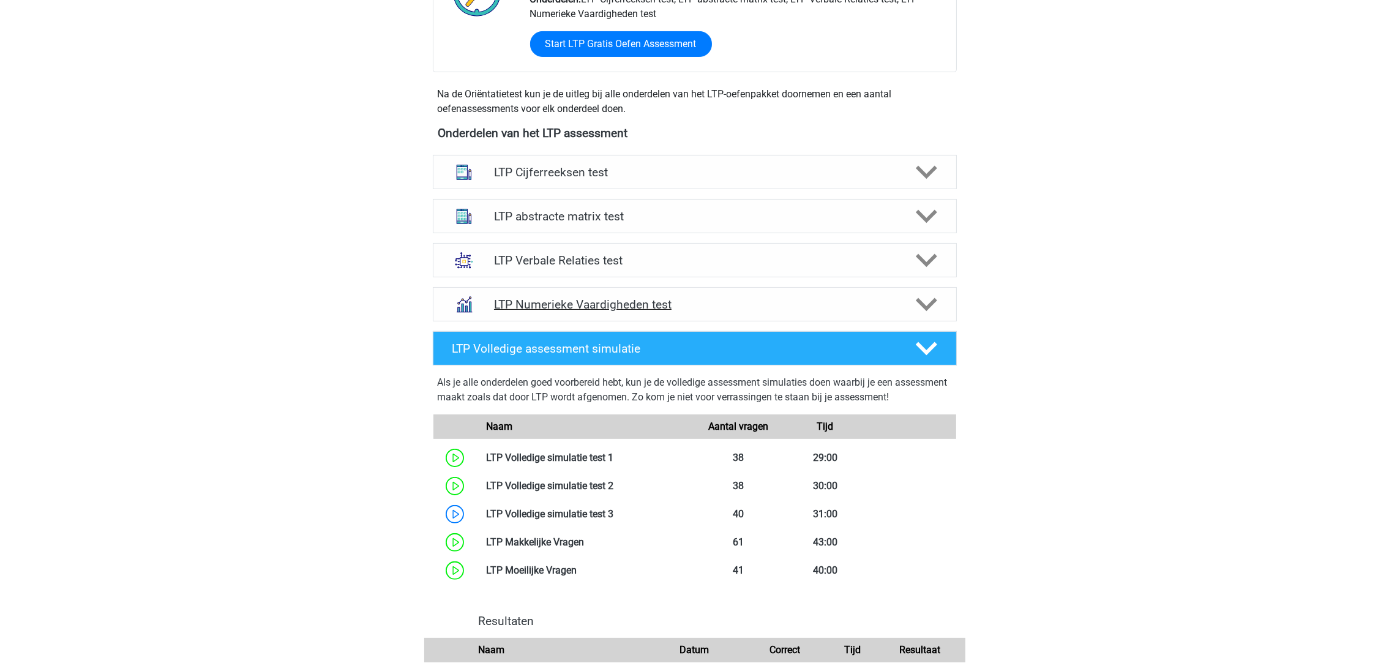
click at [927, 309] on polygon at bounding box center [926, 304] width 21 height 13
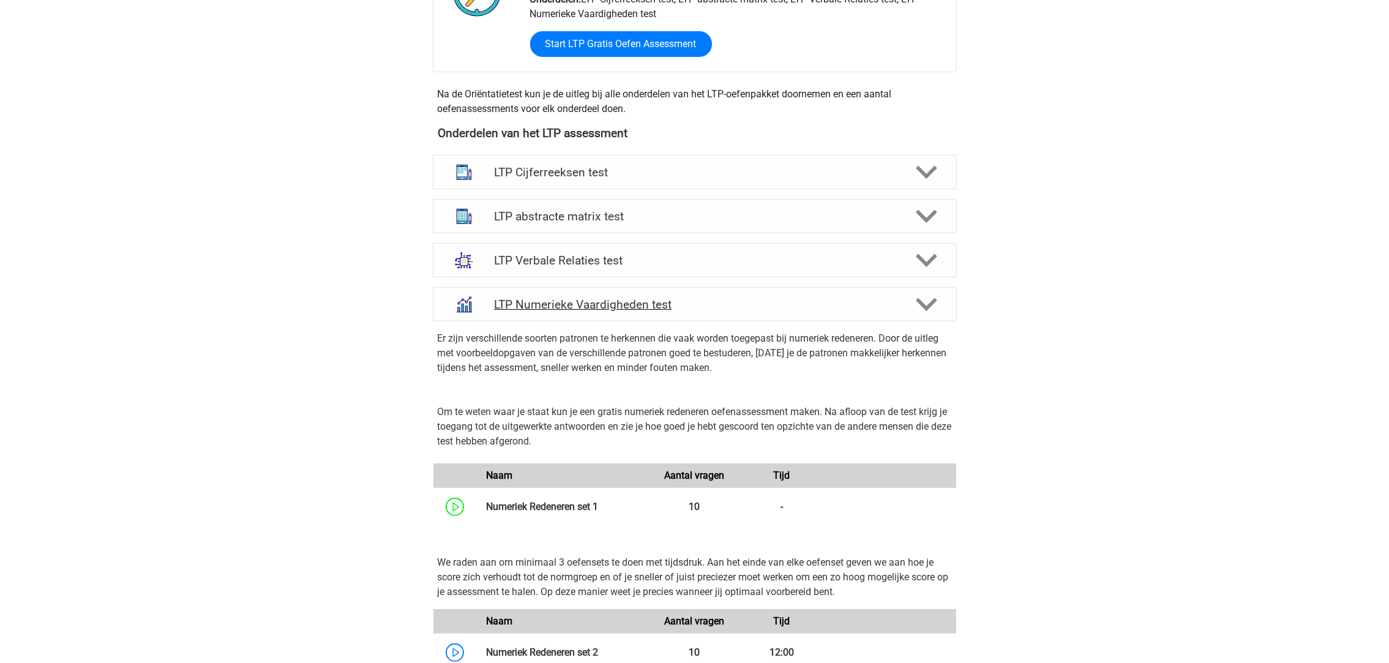
click at [510, 302] on h4 "LTP Numerieke Vaardigheden test" at bounding box center [694, 305] width 401 height 14
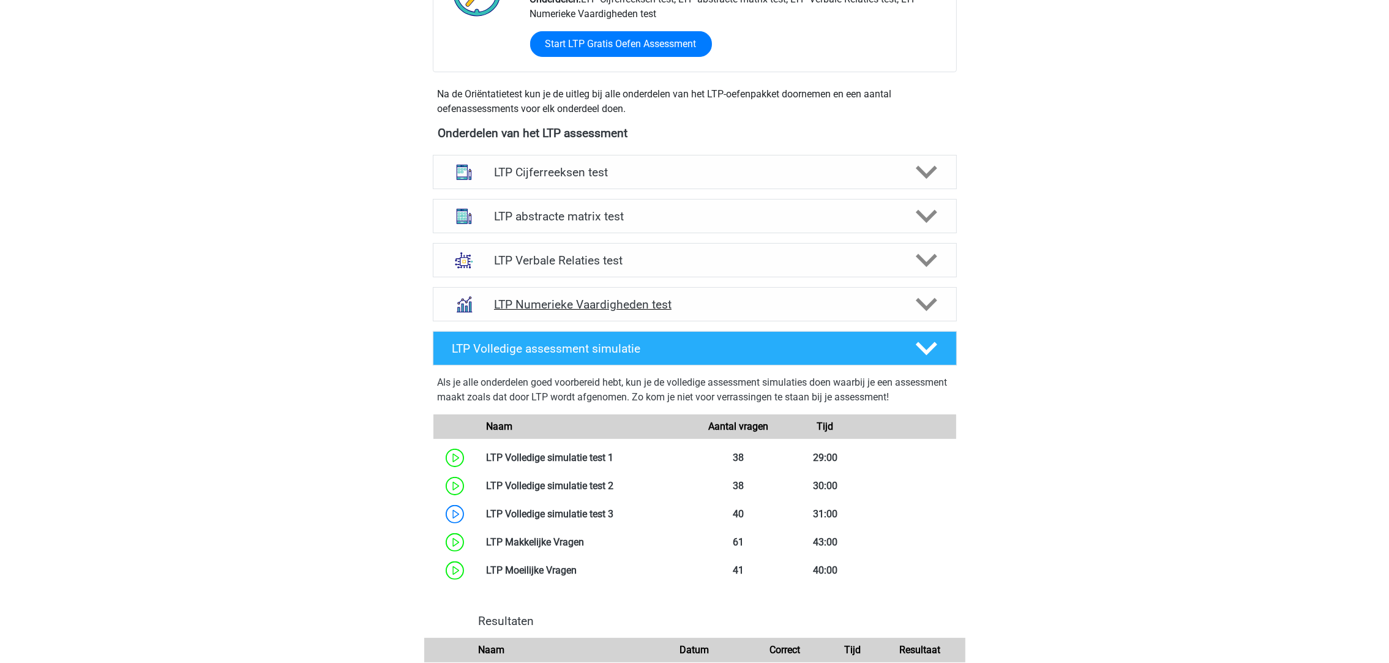
click at [515, 315] on div "LTP Numerieke Vaardigheden test" at bounding box center [695, 304] width 524 height 34
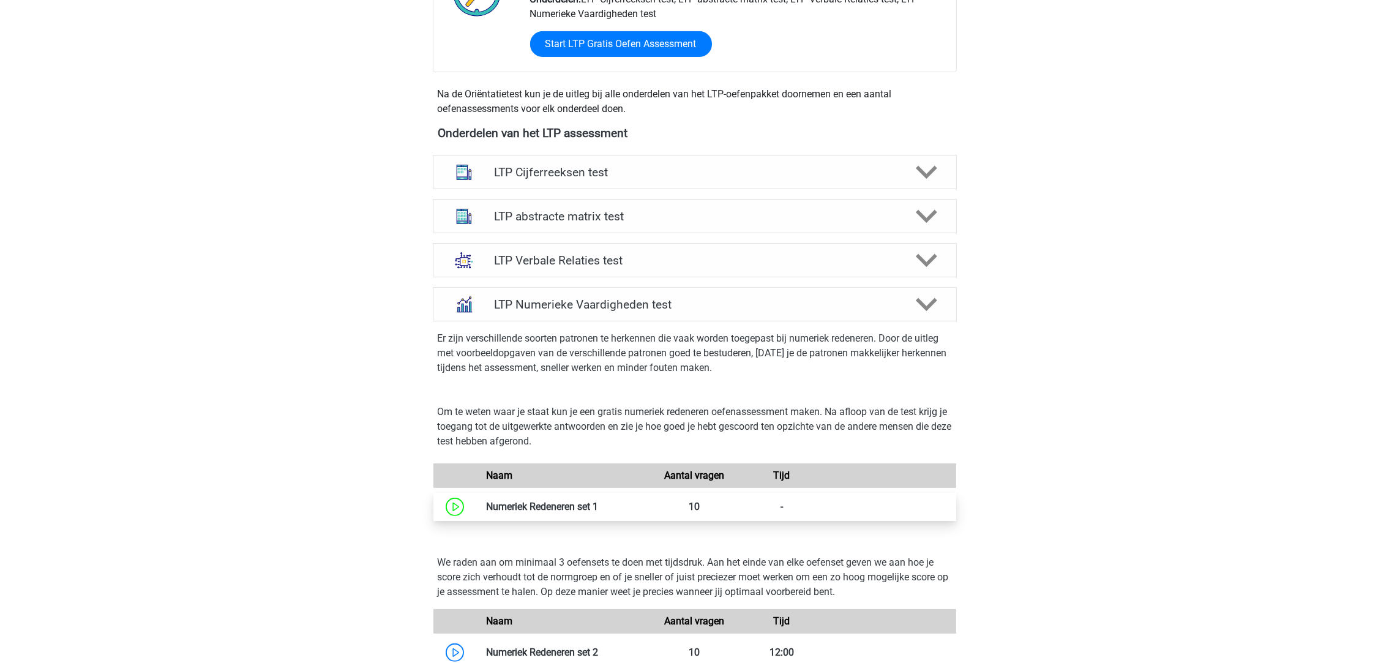
click at [598, 510] on link at bounding box center [598, 507] width 0 height 12
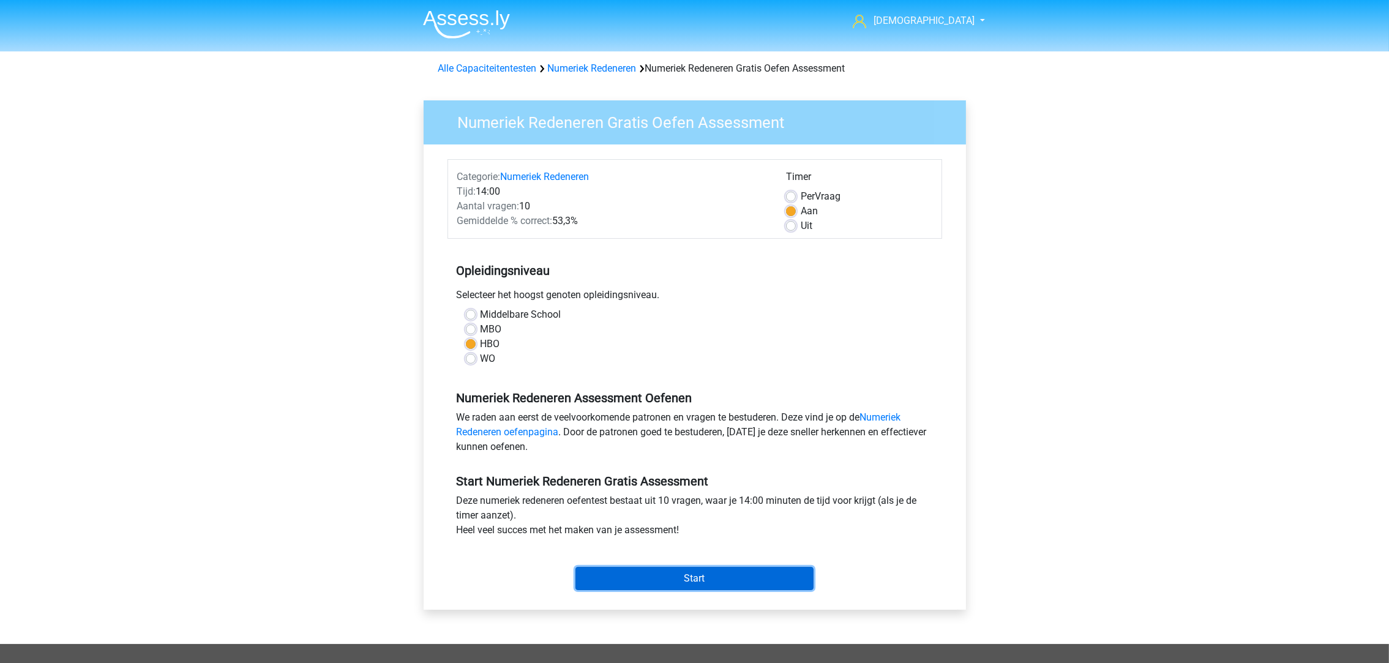
click at [666, 577] on input "Start" at bounding box center [694, 578] width 238 height 23
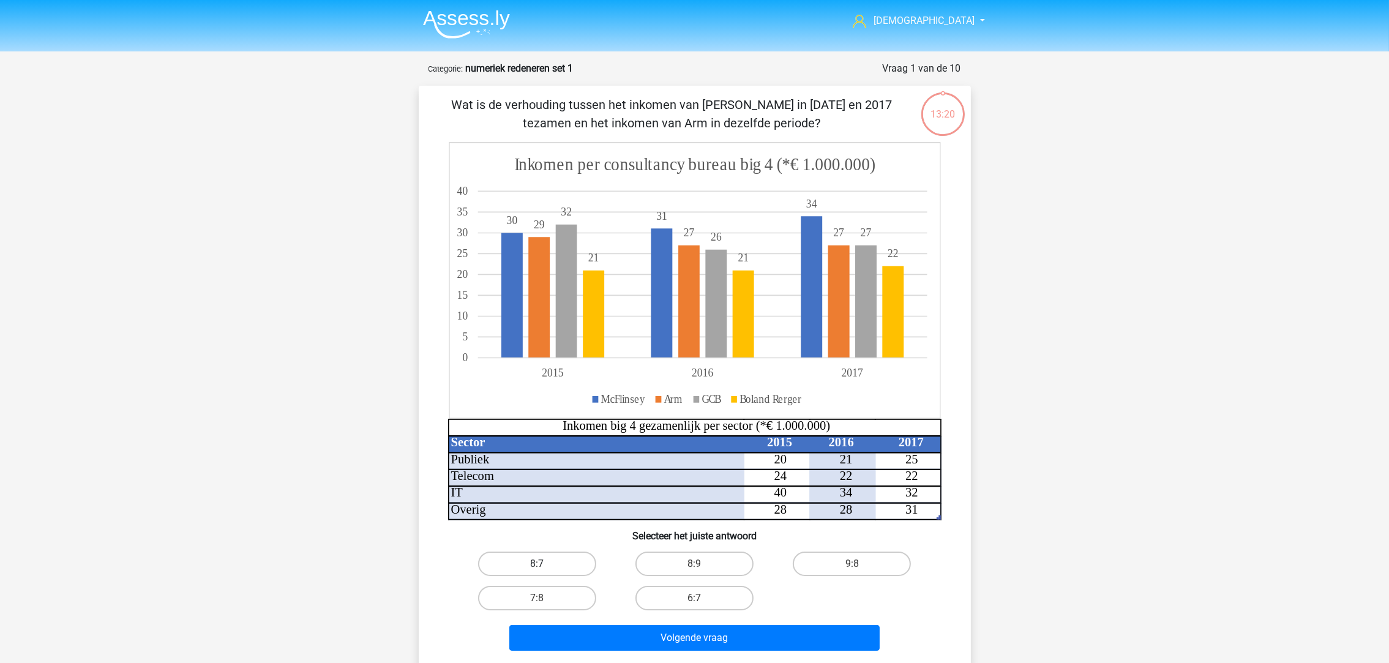
click at [553, 565] on label "8:7" at bounding box center [537, 564] width 118 height 24
click at [545, 565] on input "8:7" at bounding box center [541, 568] width 8 height 8
radio input "true"
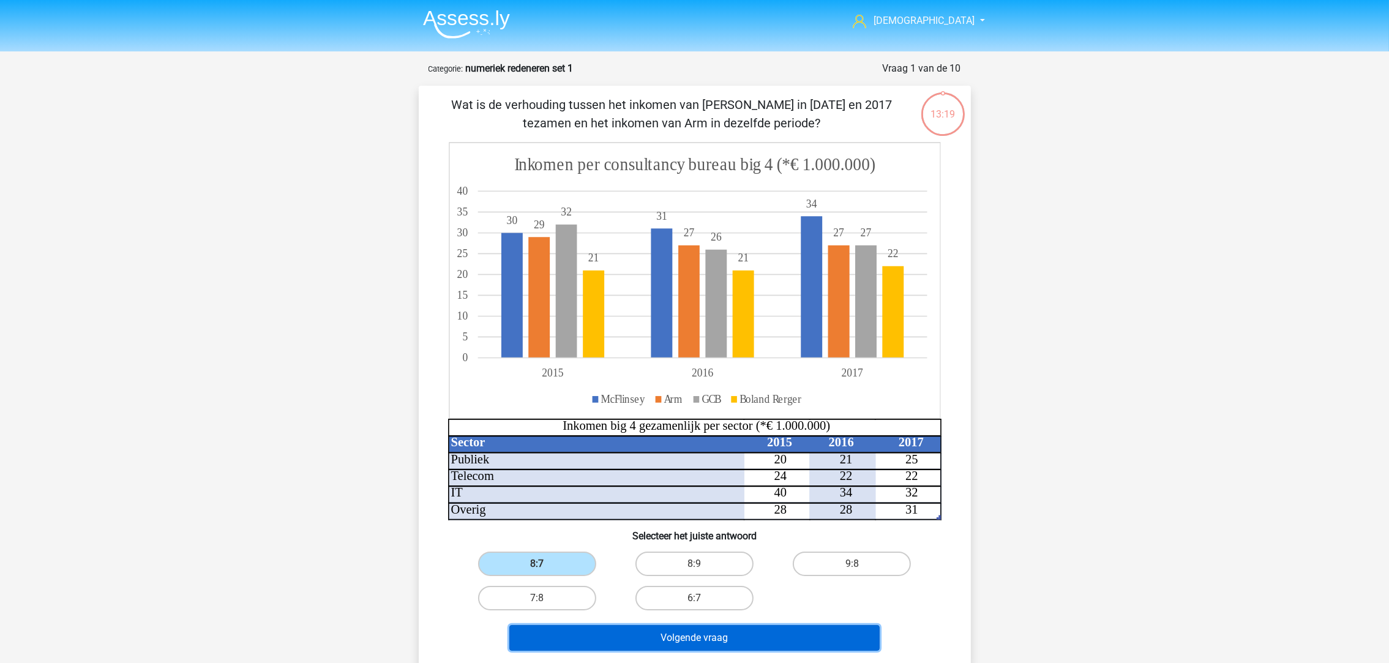
click at [623, 629] on button "Volgende vraag" at bounding box center [694, 638] width 370 height 26
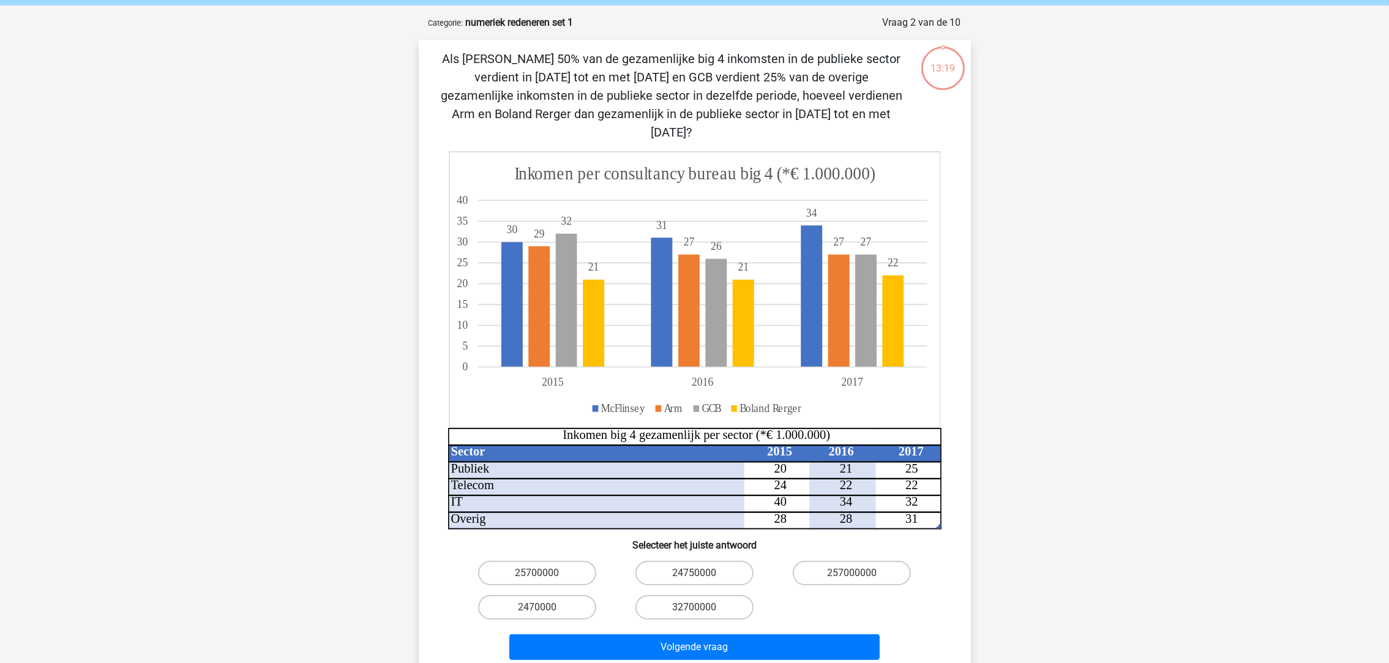
scroll to position [61, 0]
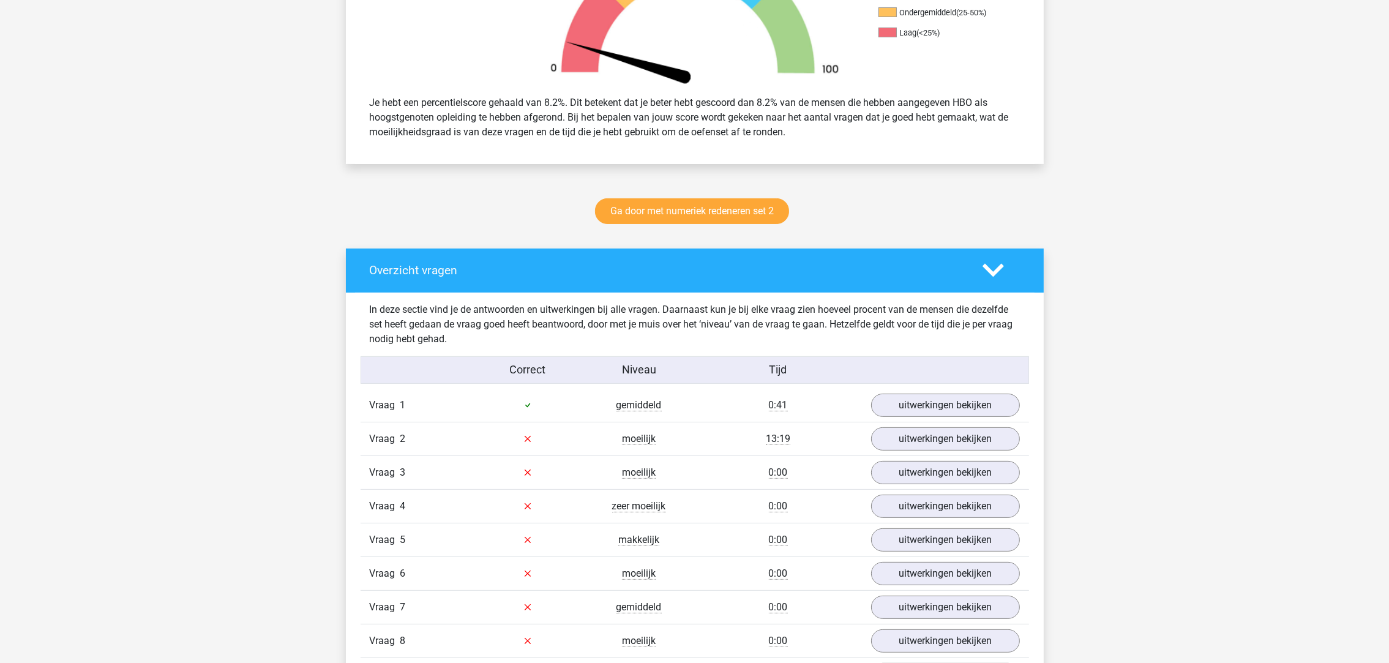
scroll to position [459, 0]
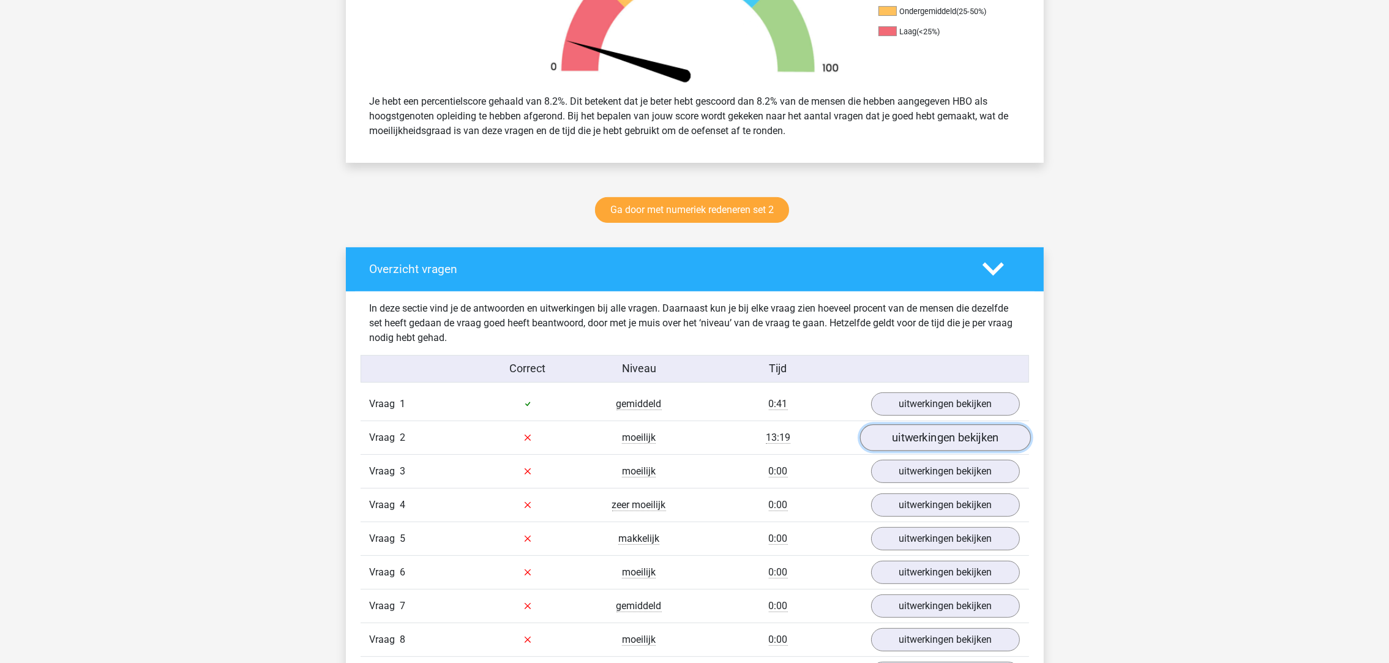
click at [942, 436] on link "uitwerkingen bekijken" at bounding box center [945, 437] width 171 height 27
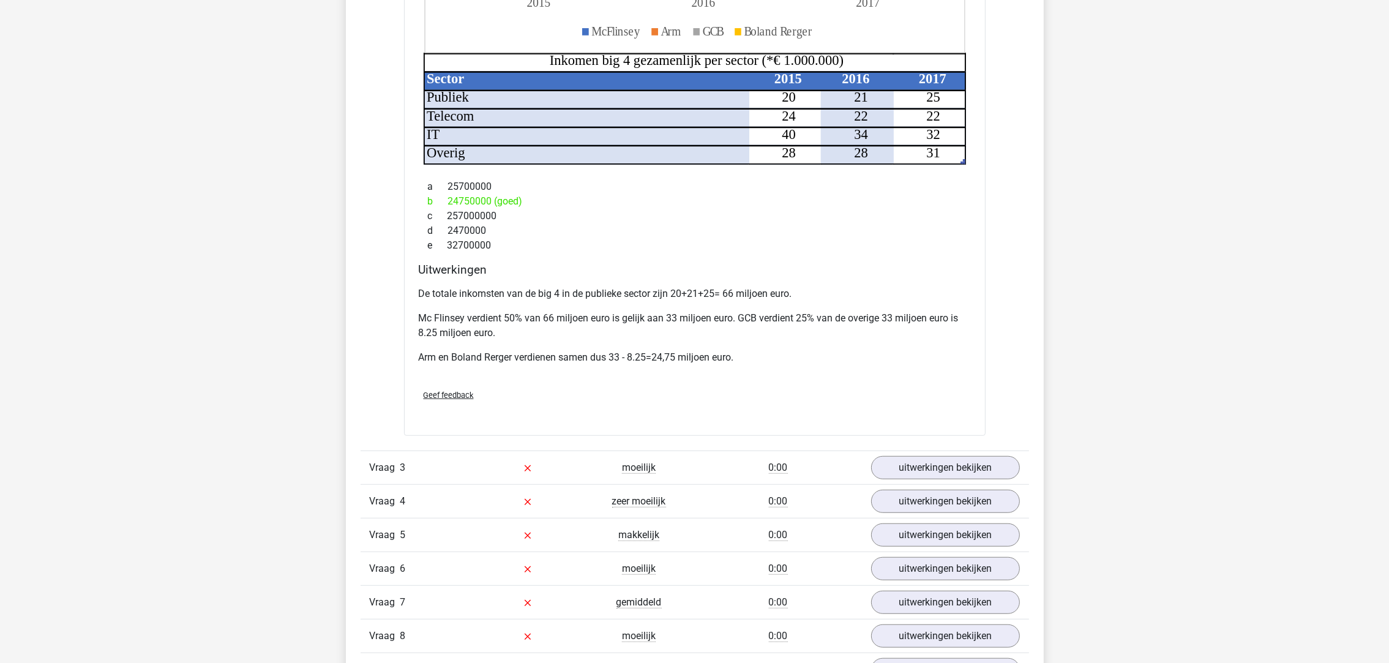
scroll to position [1286, 0]
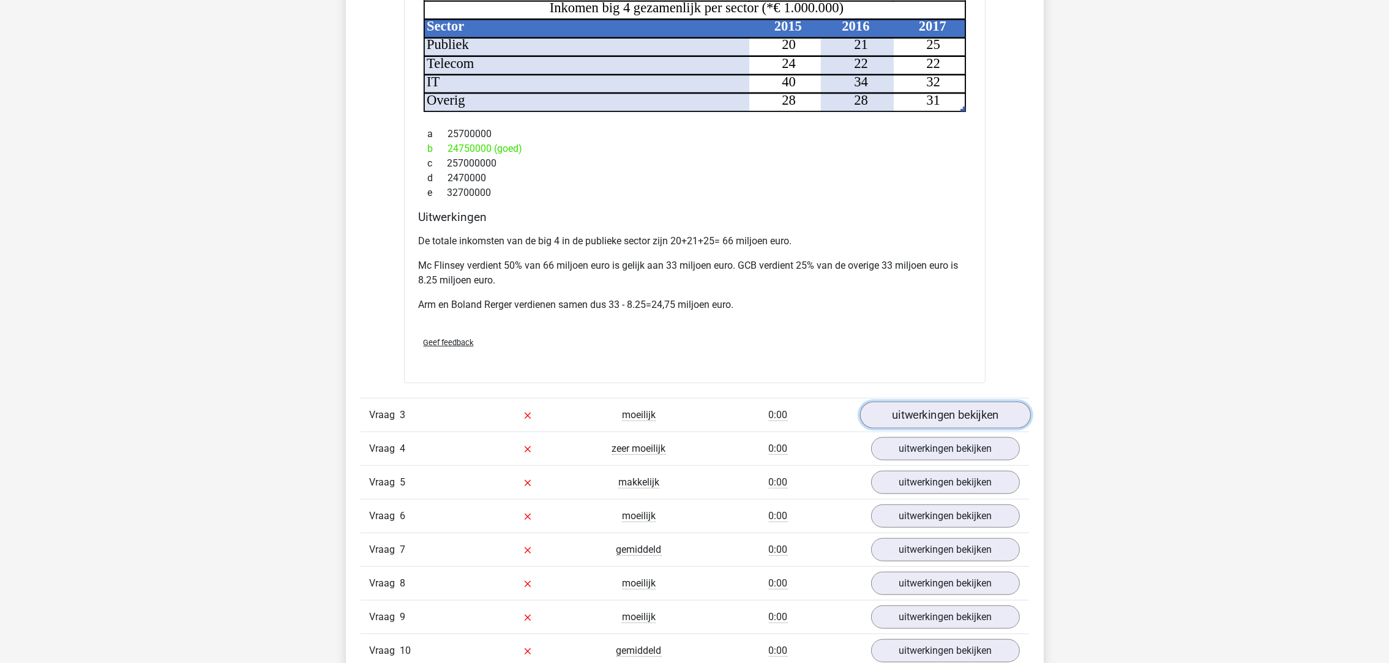
click at [906, 422] on link "uitwerkingen bekijken" at bounding box center [945, 415] width 171 height 27
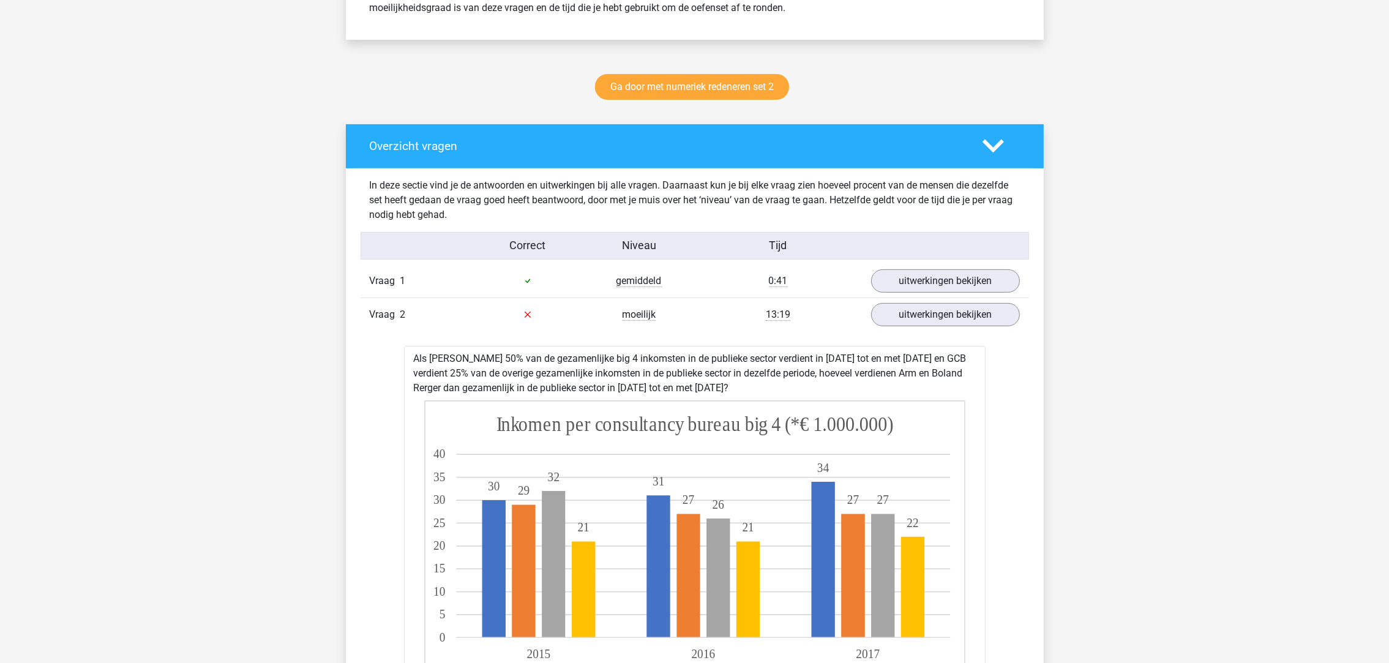
scroll to position [550, 0]
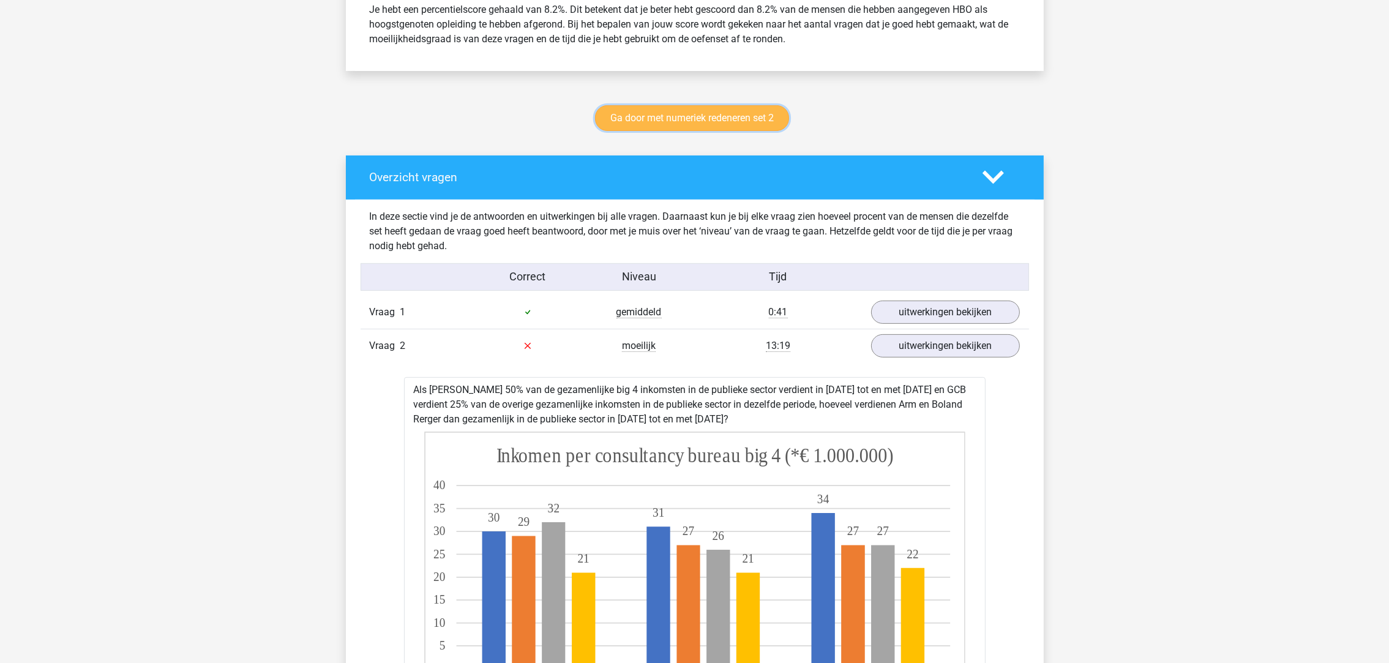
click at [694, 116] on link "Ga door met numeriek redeneren set 2" at bounding box center [692, 118] width 194 height 26
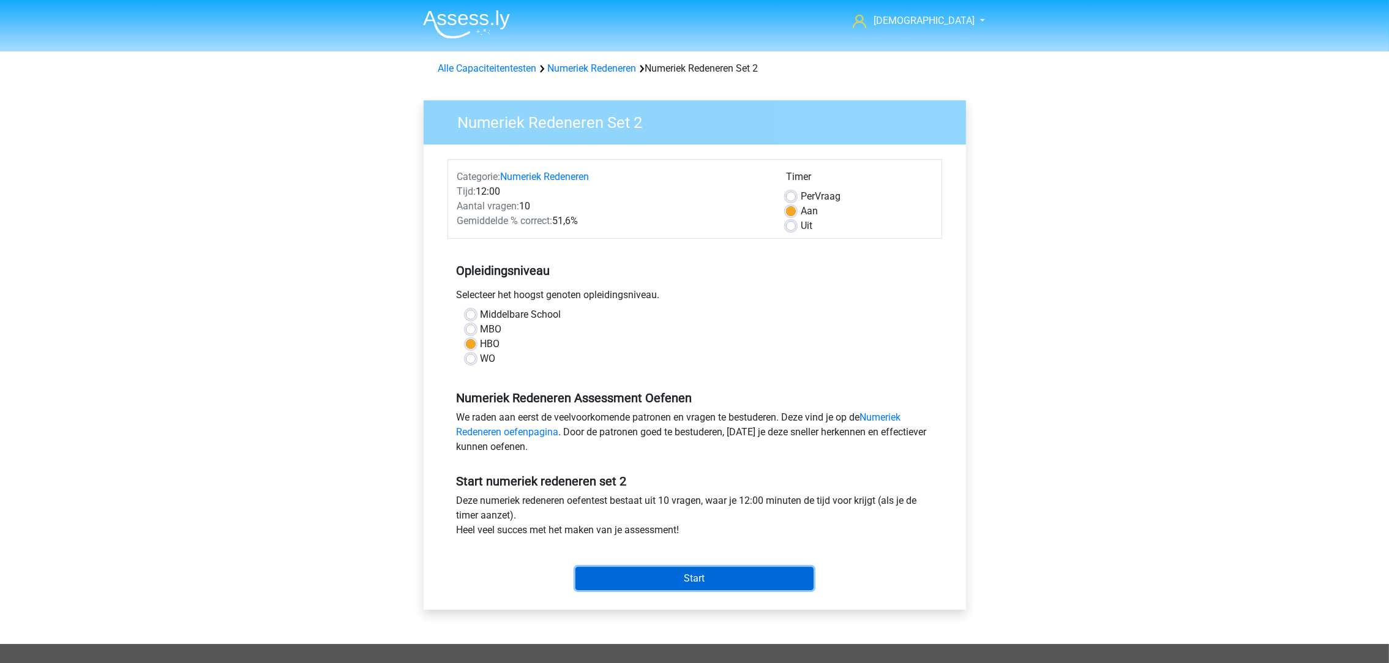
click at [695, 582] on input "Start" at bounding box center [694, 578] width 238 height 23
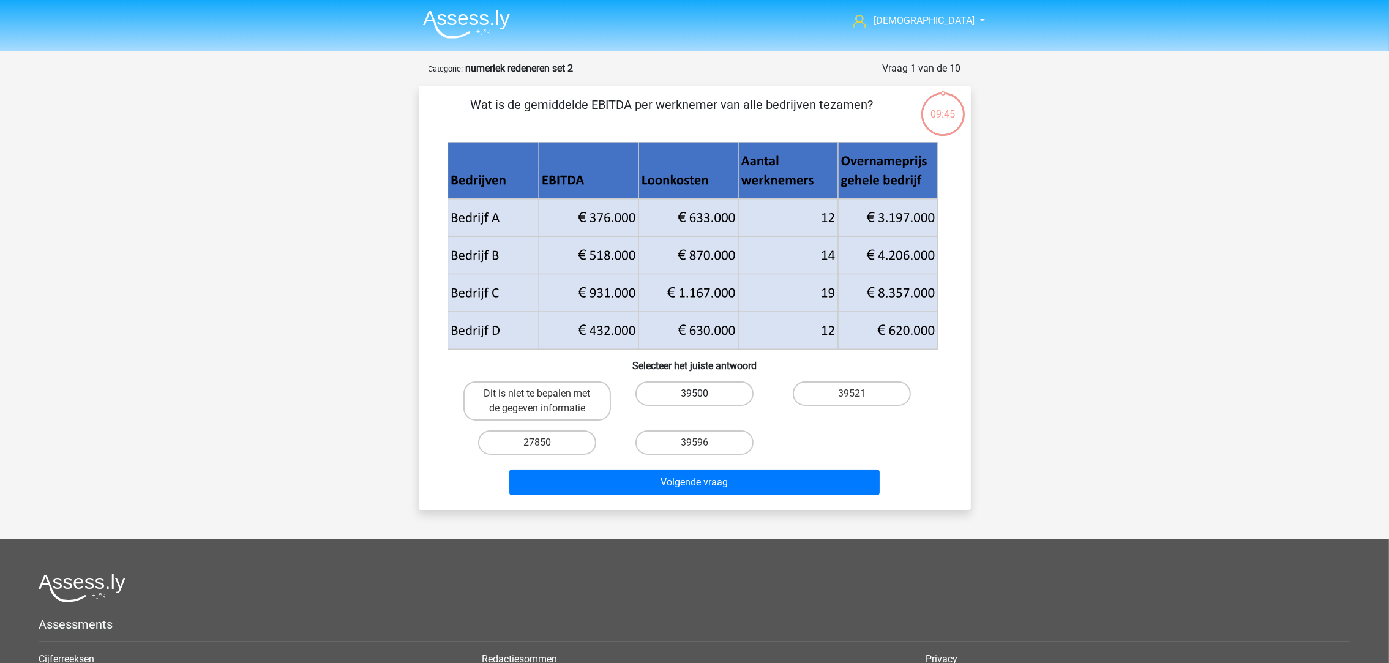
click at [700, 381] on label "39500" at bounding box center [694, 393] width 118 height 24
click at [700, 394] on input "39500" at bounding box center [698, 398] width 8 height 8
radio input "true"
click at [717, 441] on label "39596" at bounding box center [694, 442] width 118 height 24
click at [702, 443] on input "39596" at bounding box center [698, 447] width 8 height 8
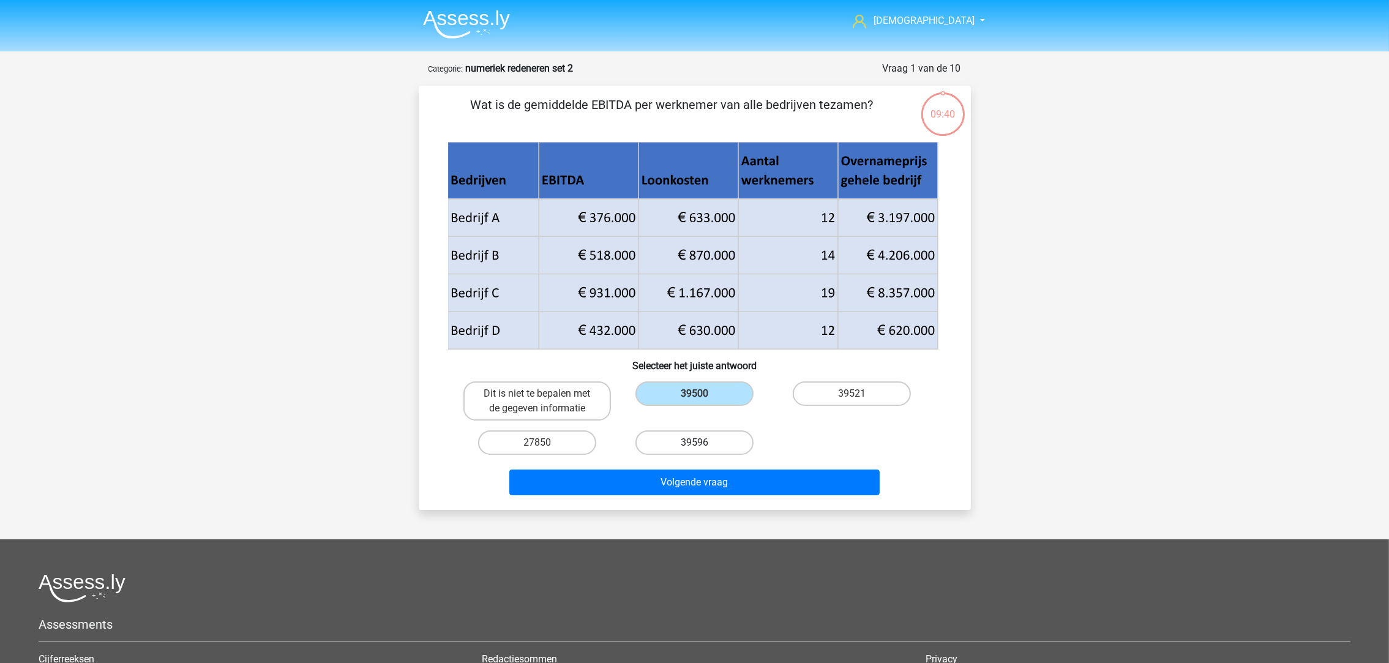
radio input "true"
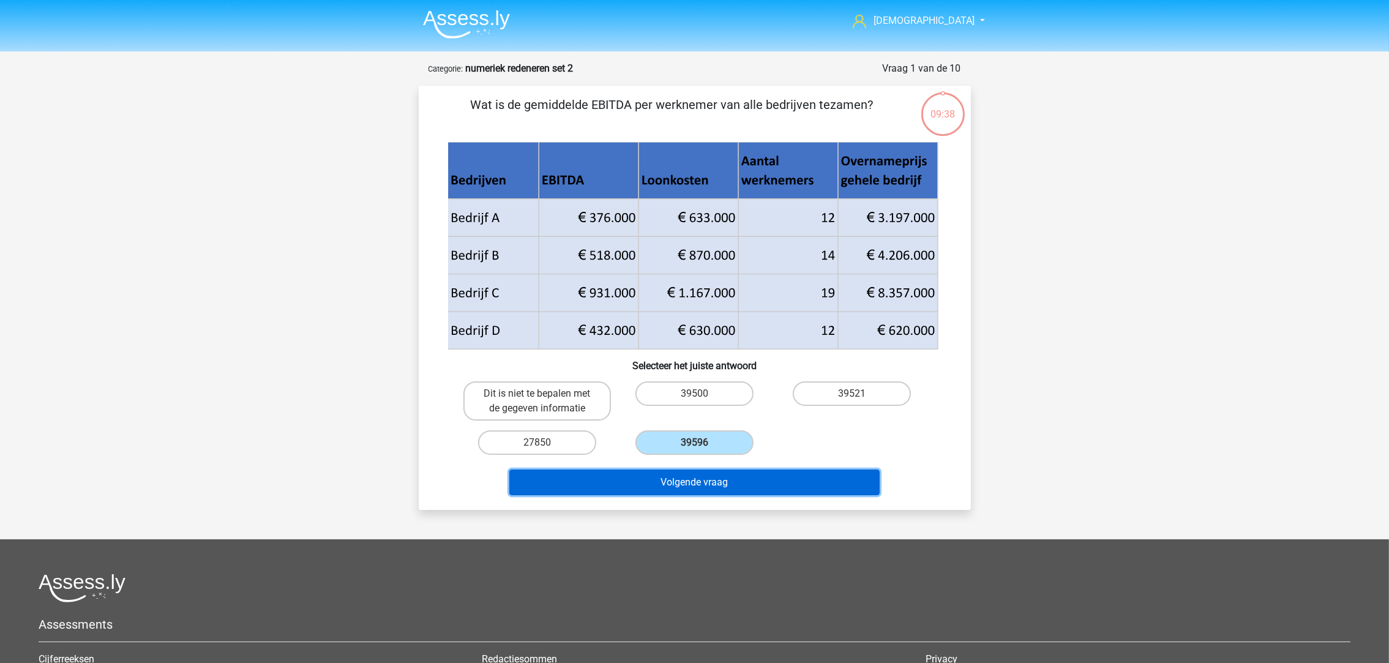
click at [711, 480] on button "Volgende vraag" at bounding box center [694, 483] width 370 height 26
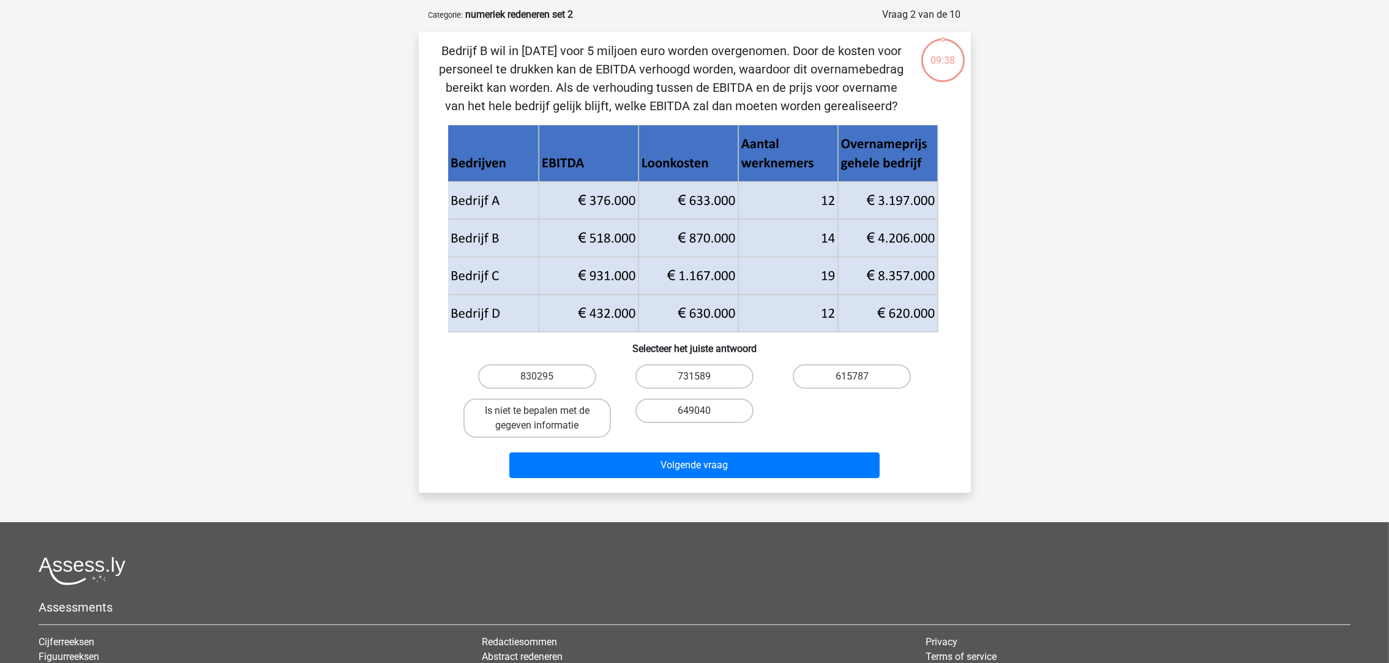
scroll to position [61, 0]
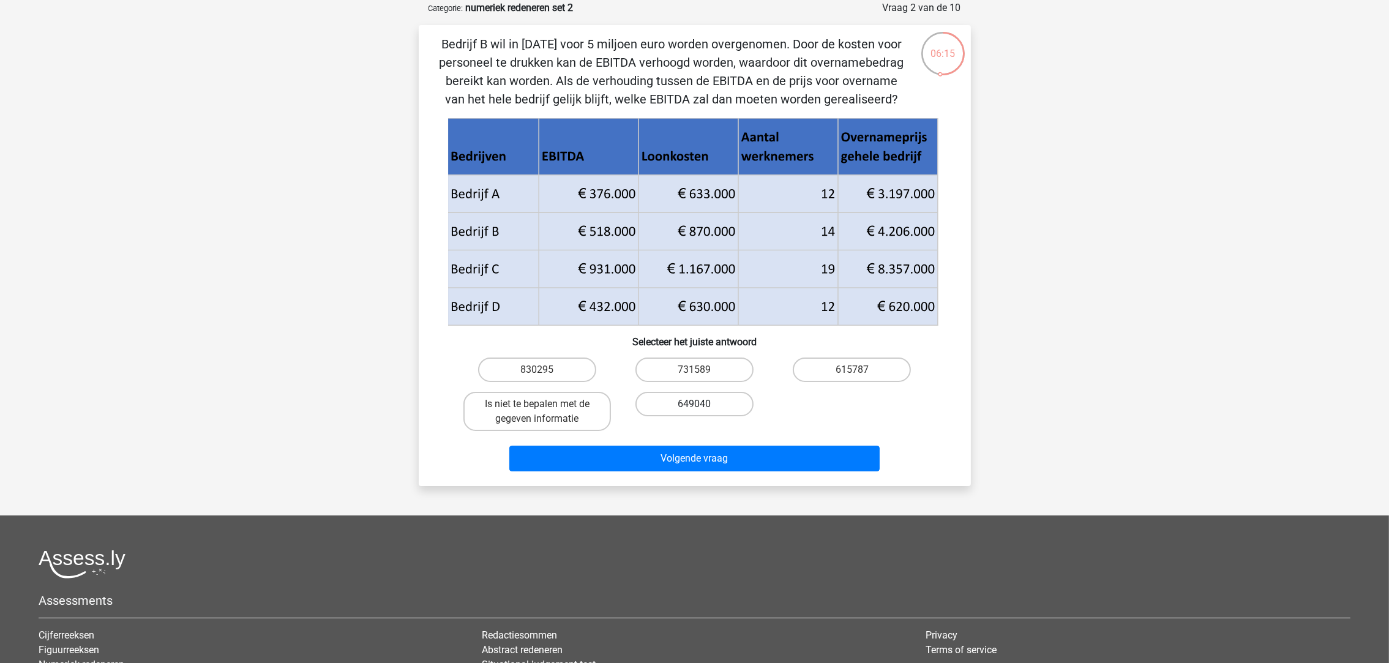
click at [706, 402] on label "649040" at bounding box center [694, 404] width 118 height 24
click at [702, 404] on input "649040" at bounding box center [698, 408] width 8 height 8
radio input "true"
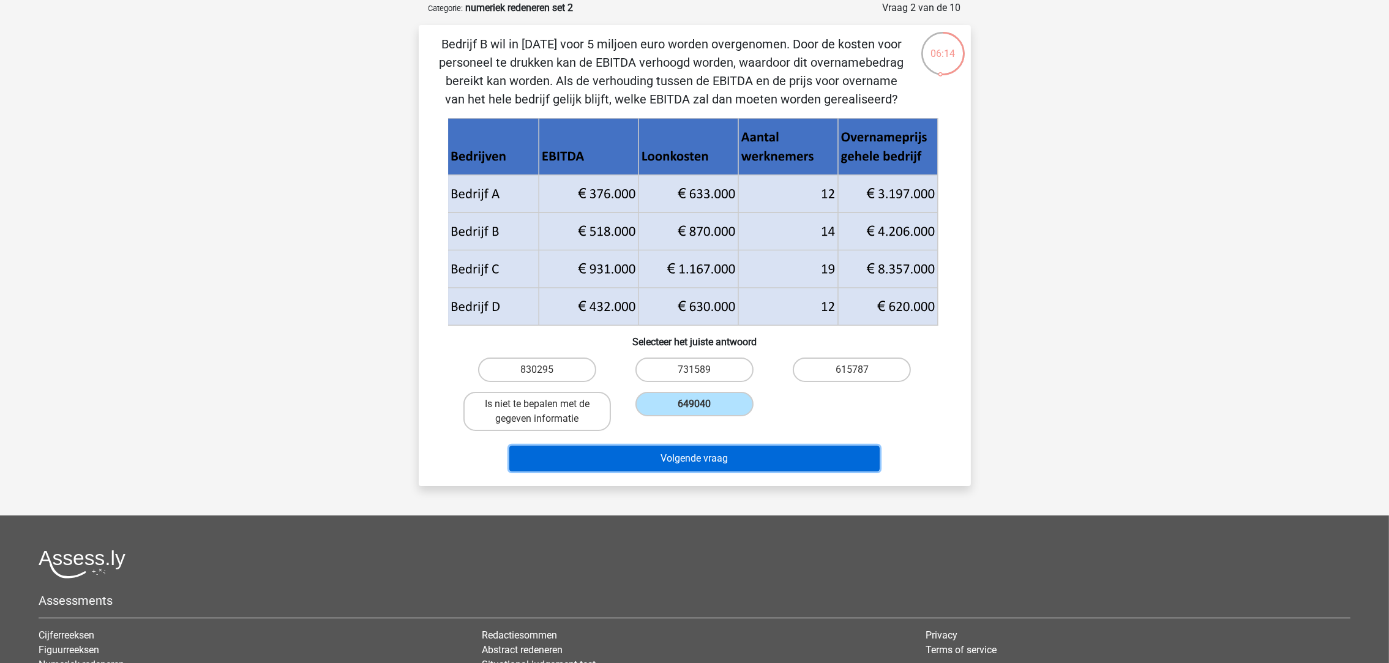
click at [733, 460] on button "Volgende vraag" at bounding box center [694, 459] width 370 height 26
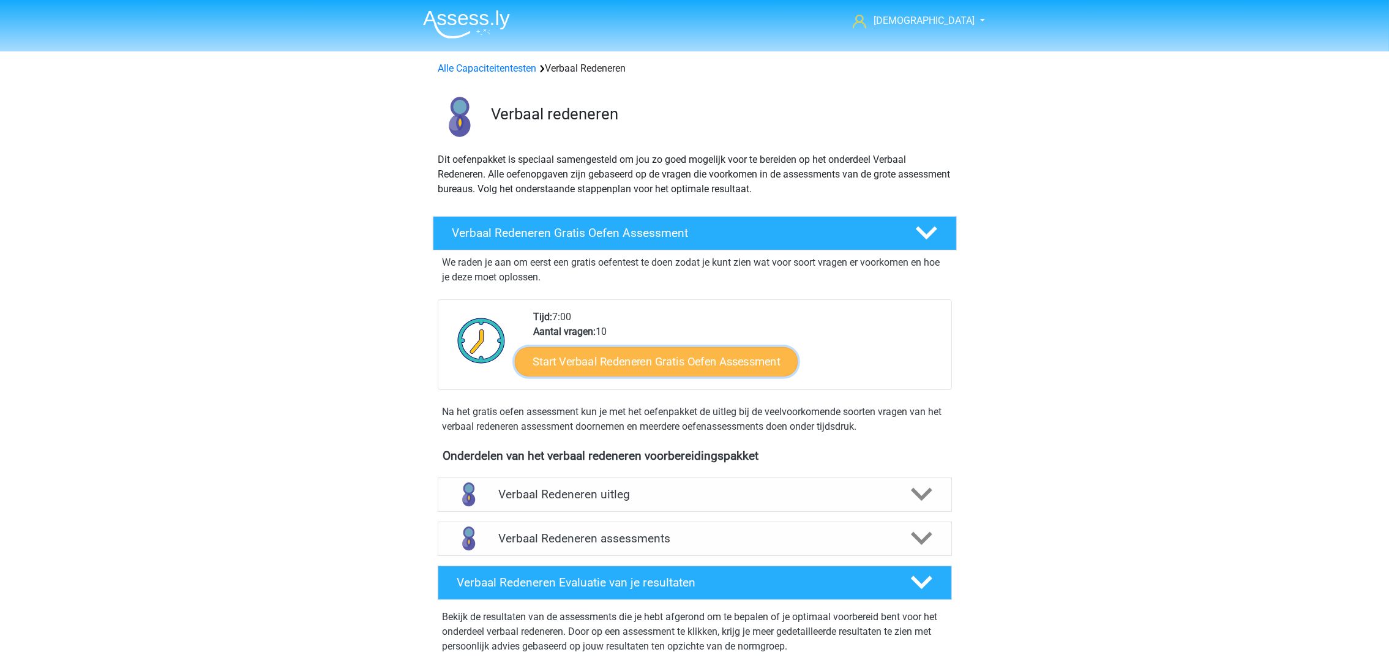
click at [658, 355] on link "Start Verbaal Redeneren Gratis Oefen Assessment" at bounding box center [656, 361] width 283 height 29
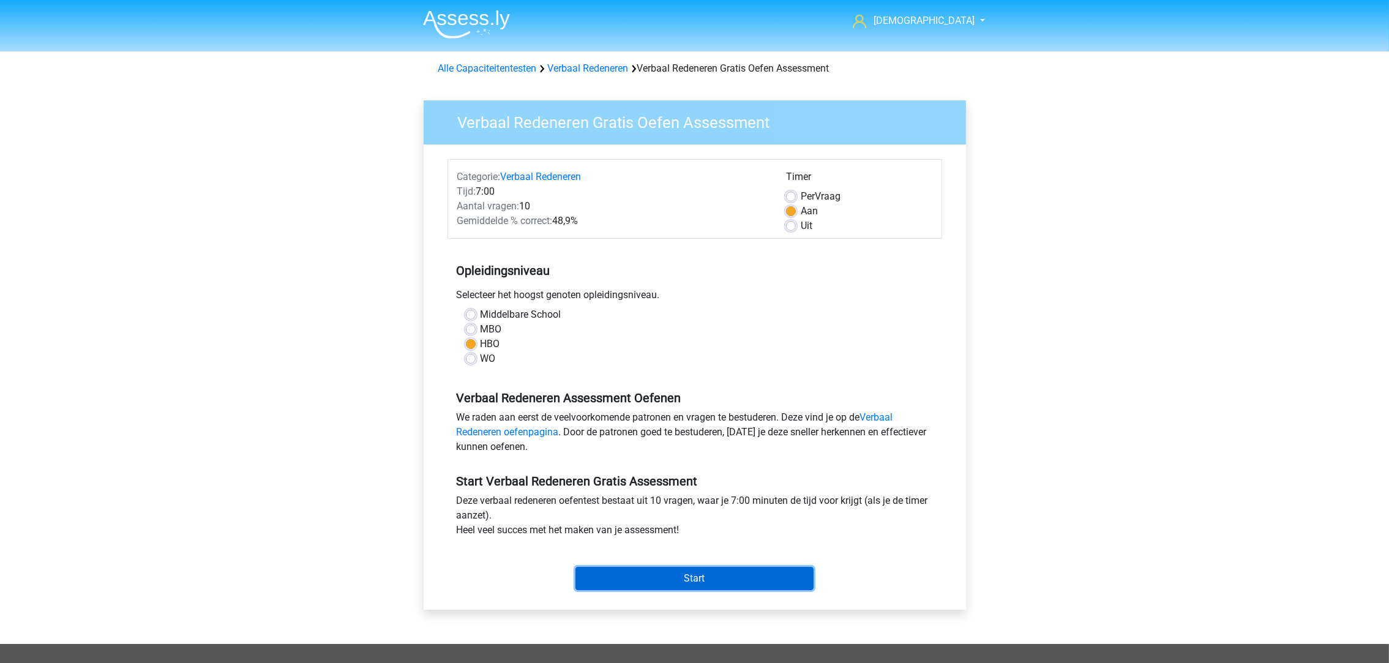
click at [652, 571] on input "Start" at bounding box center [694, 578] width 238 height 23
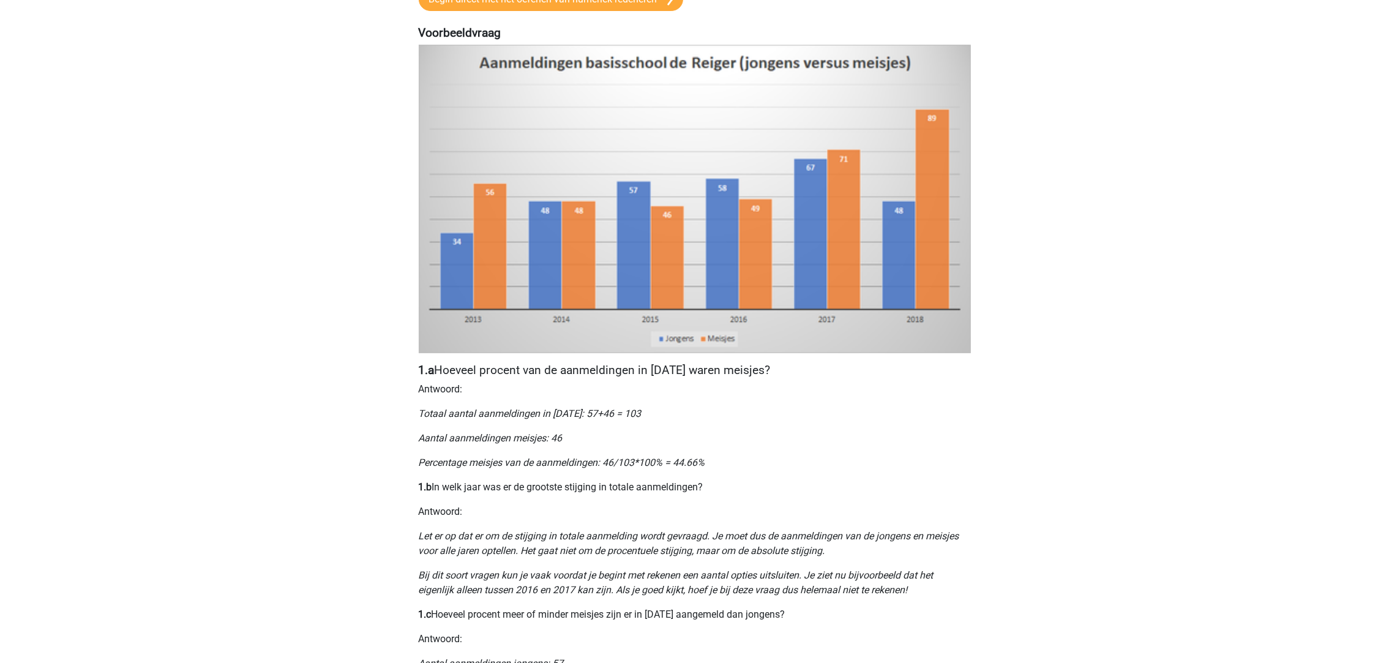
scroll to position [367, 0]
